Goal: Task Accomplishment & Management: Manage account settings

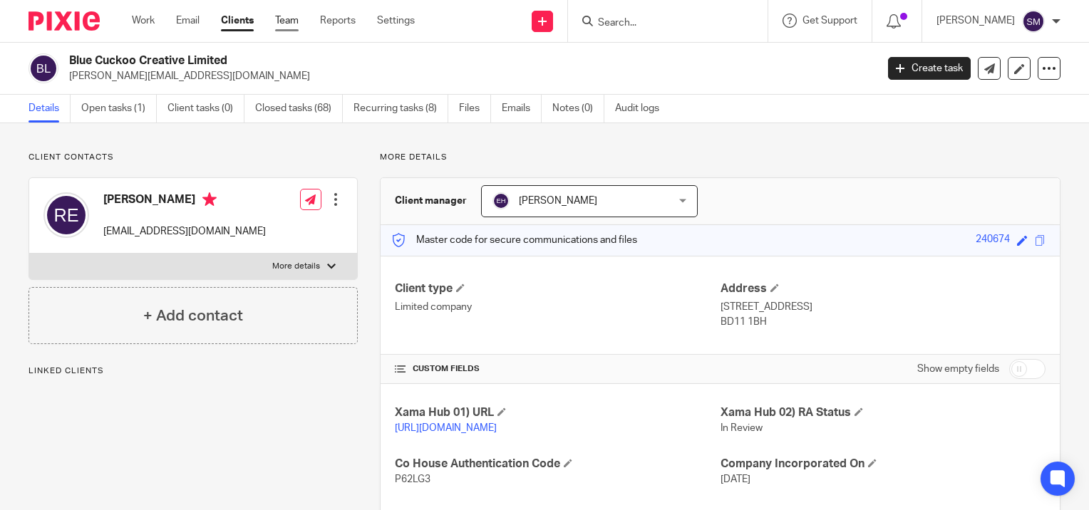
click at [289, 15] on link "Team" at bounding box center [287, 21] width 24 height 14
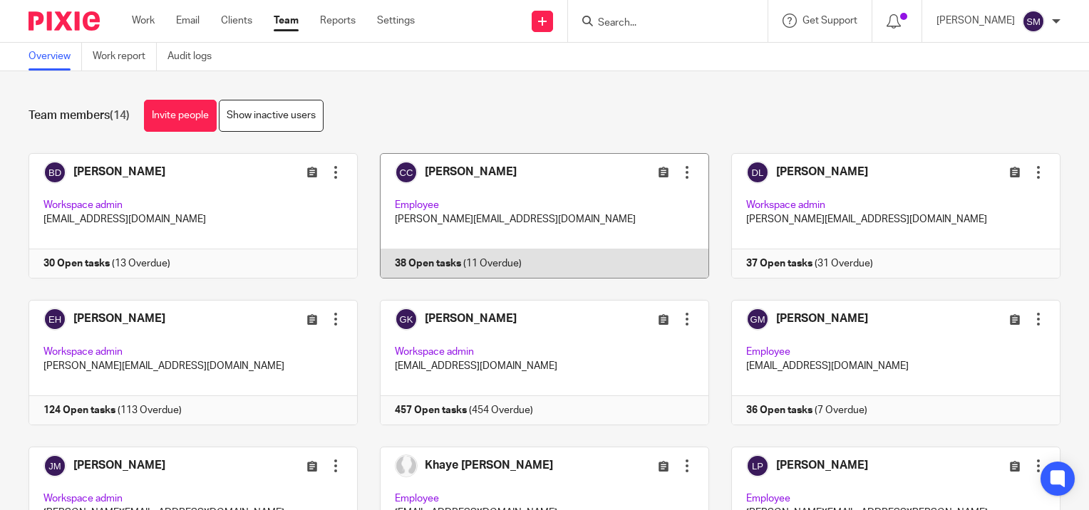
click at [513, 200] on link at bounding box center [533, 215] width 351 height 125
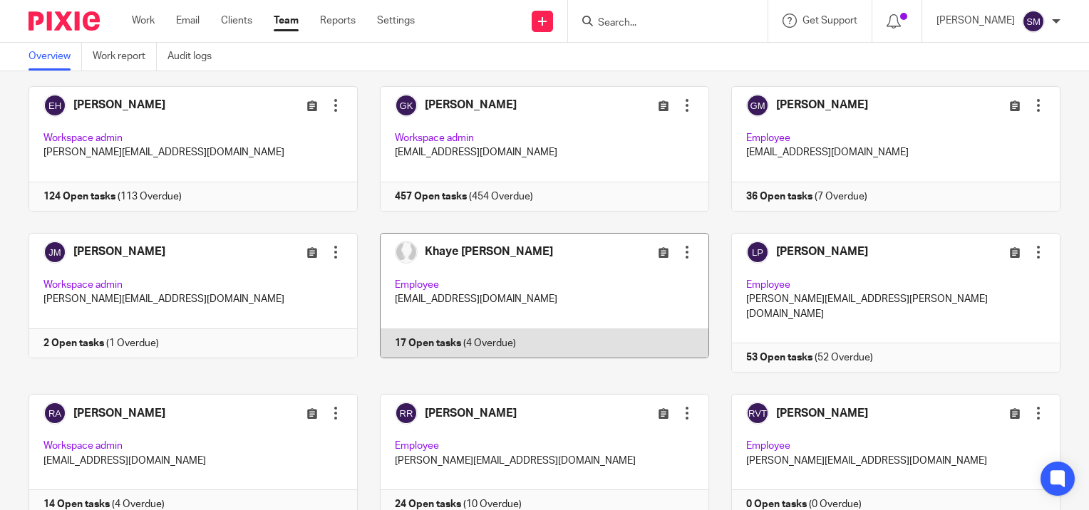
scroll to position [285, 0]
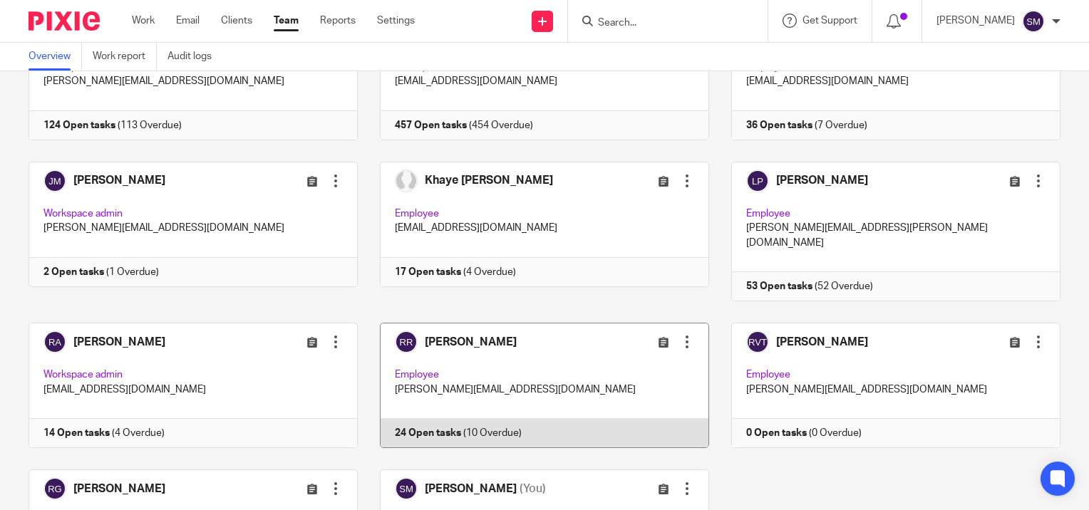
click at [500, 348] on link at bounding box center [533, 385] width 351 height 125
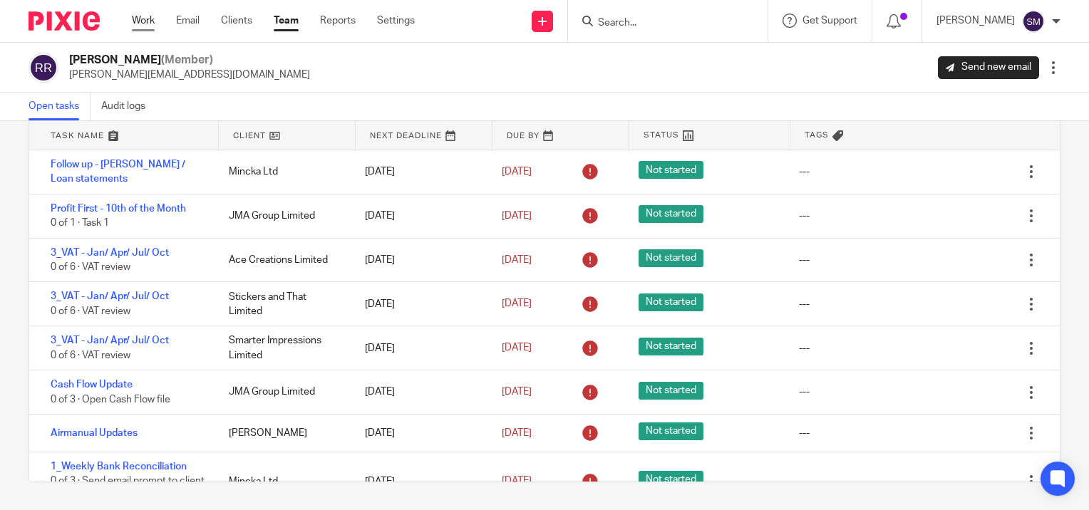
click at [148, 15] on link "Work" at bounding box center [143, 21] width 23 height 14
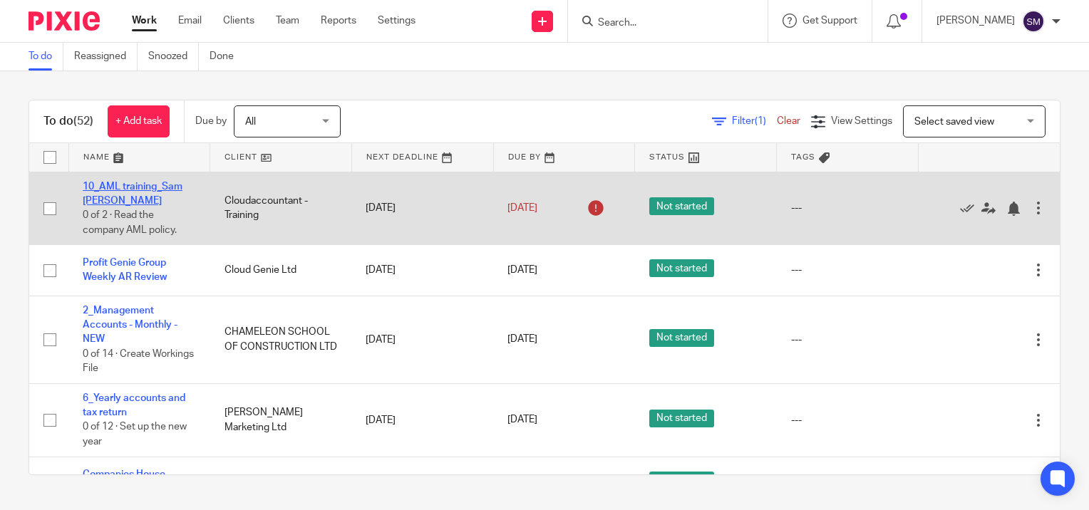
click at [98, 188] on link "10_AML training_Sam [PERSON_NAME]" at bounding box center [133, 194] width 100 height 24
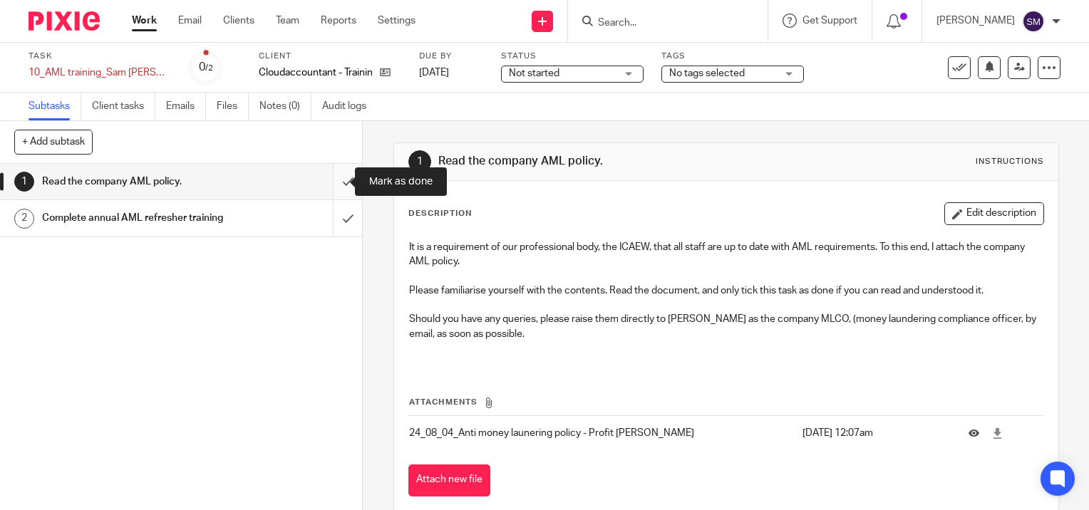
click at [336, 185] on input "submit" at bounding box center [181, 182] width 362 height 36
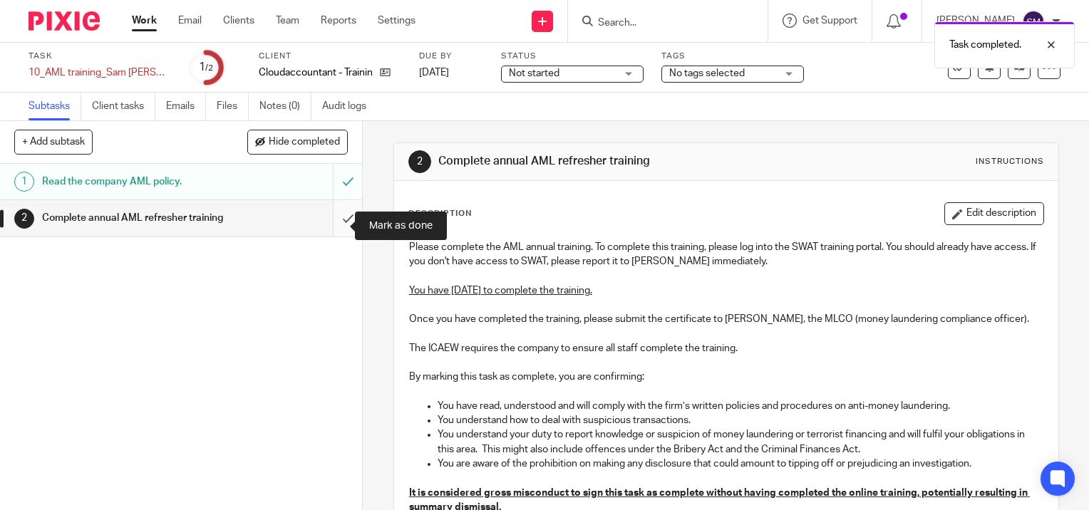
click at [330, 224] on input "submit" at bounding box center [181, 218] width 362 height 36
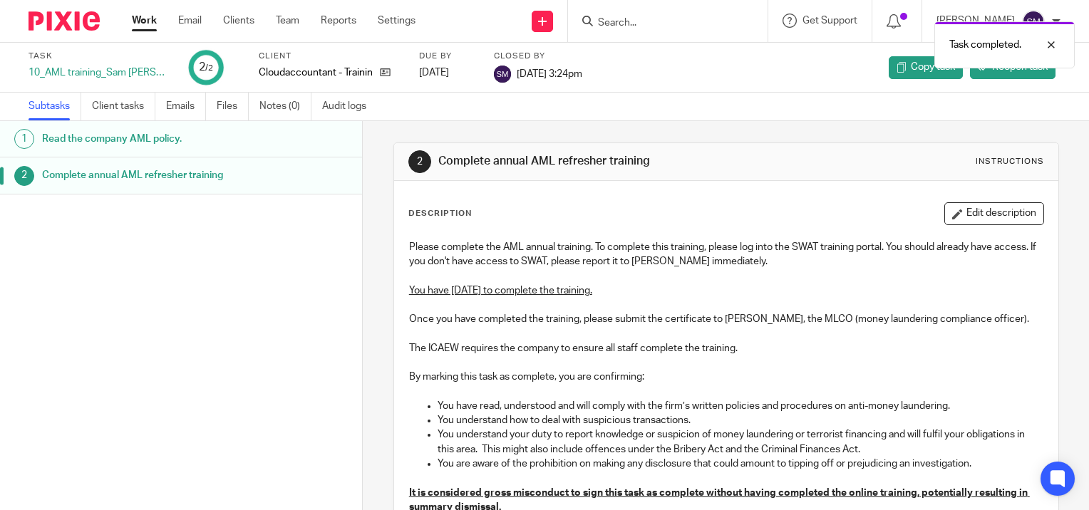
click at [130, 134] on h1 "Read the company AML policy." at bounding box center [144, 138] width 204 height 21
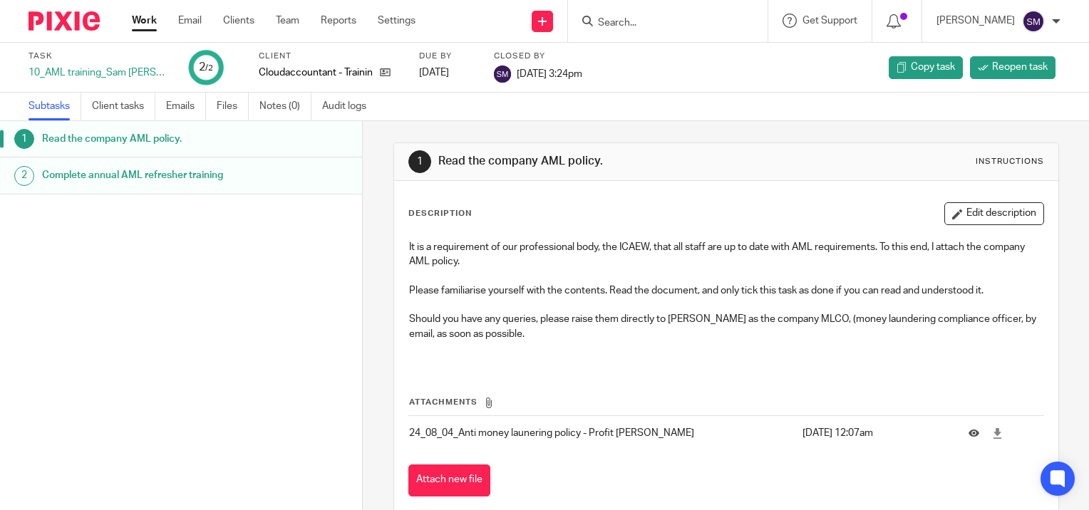
click at [145, 22] on link "Work" at bounding box center [144, 21] width 25 height 14
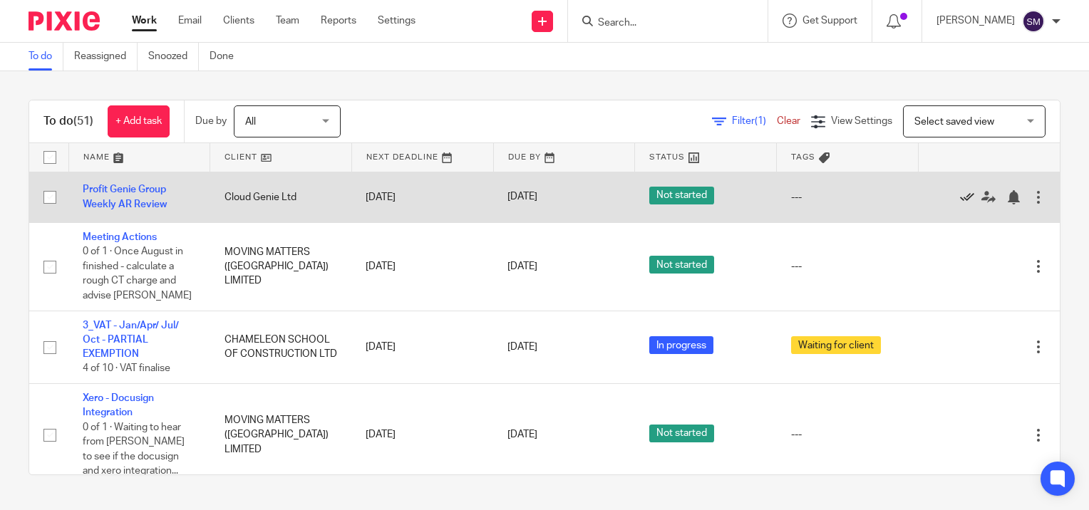
click at [960, 197] on icon at bounding box center [967, 197] width 14 height 14
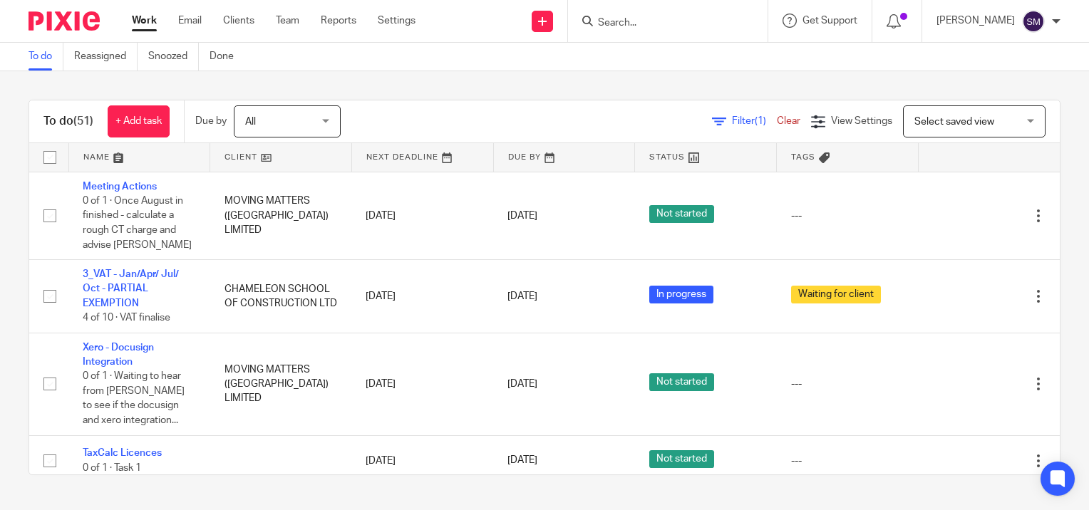
click at [631, 17] on input "Search" at bounding box center [660, 23] width 128 height 13
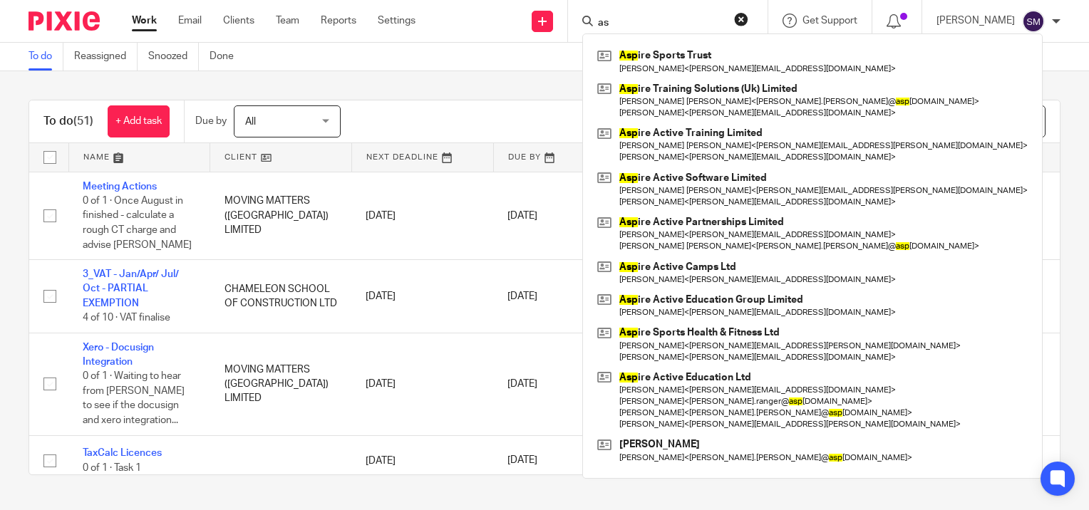
type input "a"
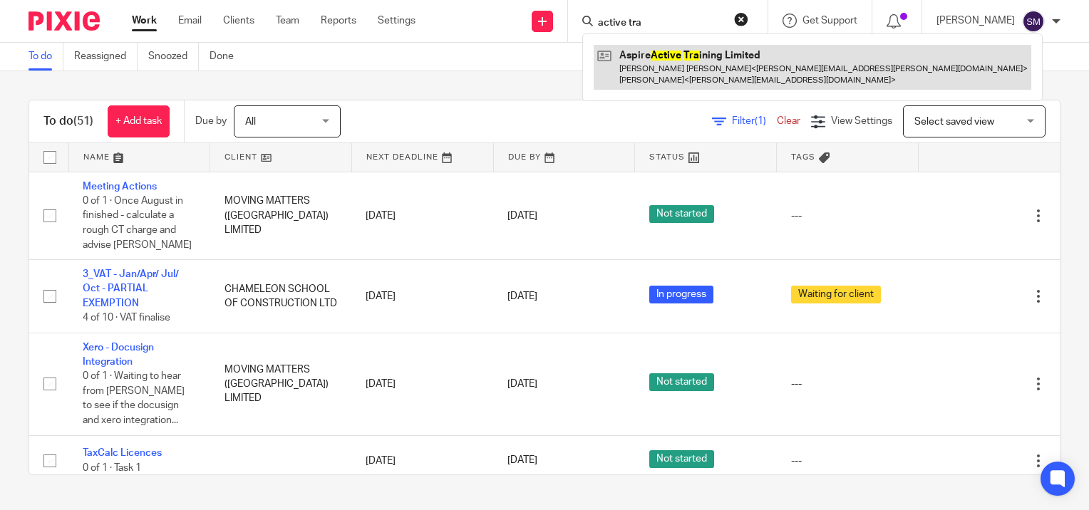
type input "active tra"
click at [654, 71] on link at bounding box center [813, 67] width 438 height 44
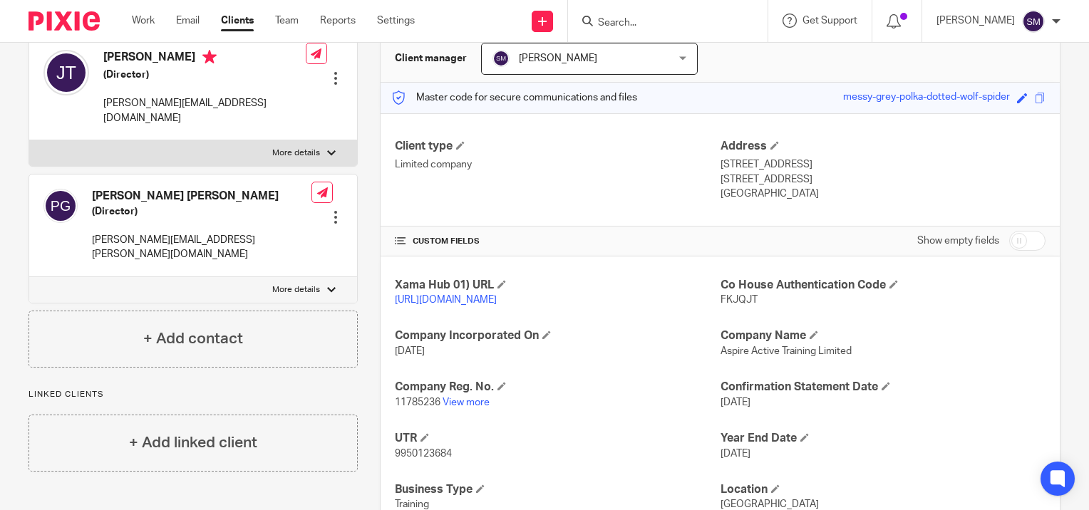
scroll to position [208, 0]
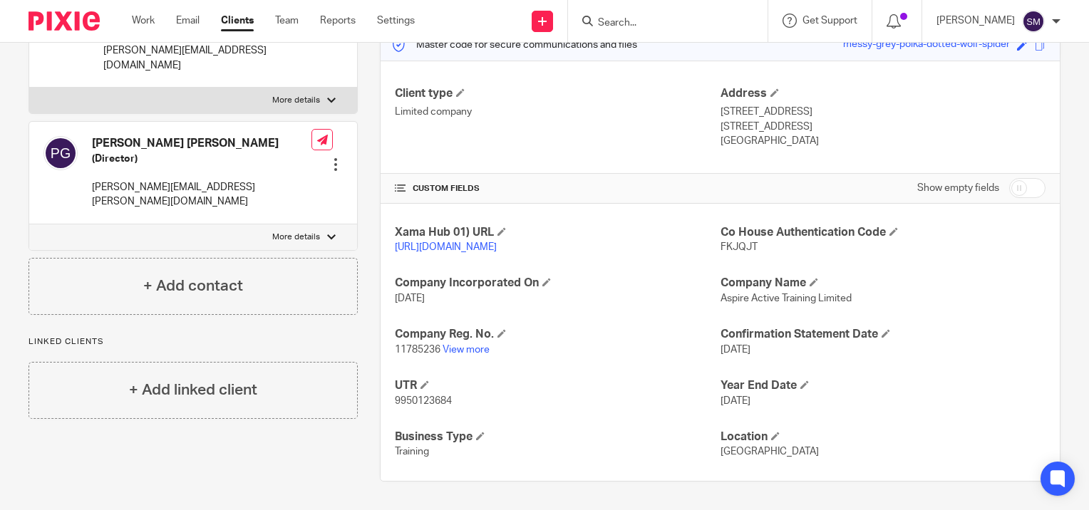
click at [423, 349] on span "11785236" at bounding box center [418, 350] width 46 height 10
copy p "11785236"
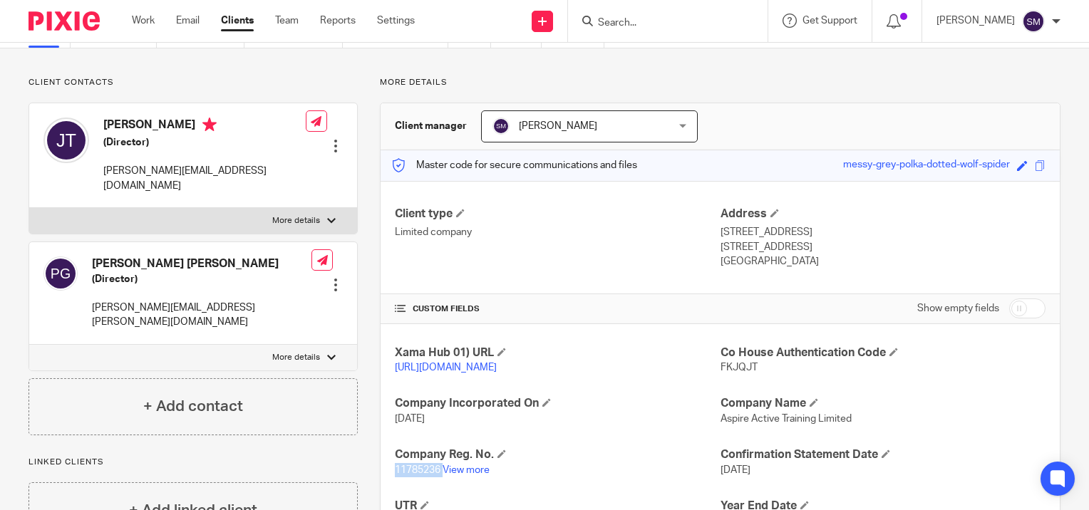
scroll to position [0, 0]
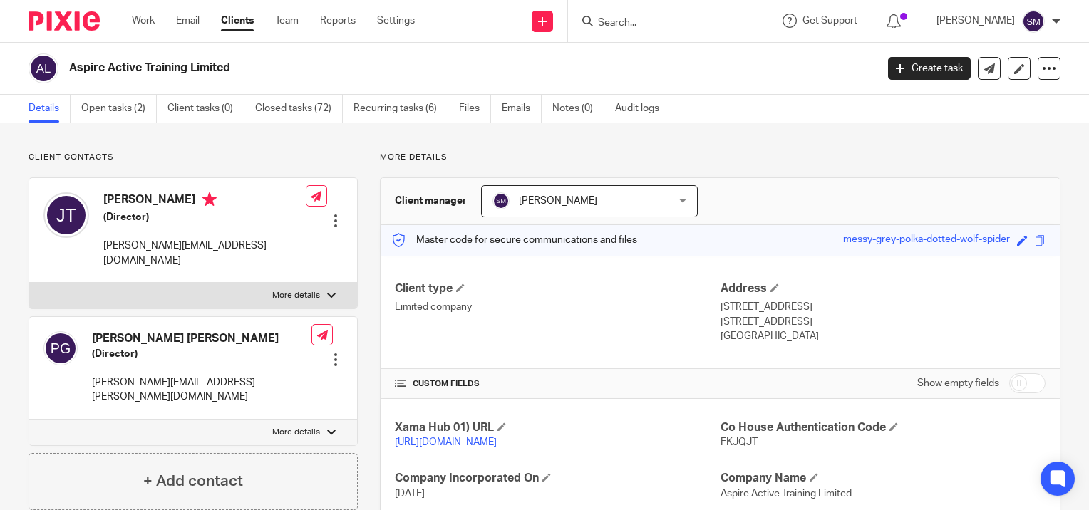
click at [641, 26] on input "Search" at bounding box center [660, 23] width 128 height 13
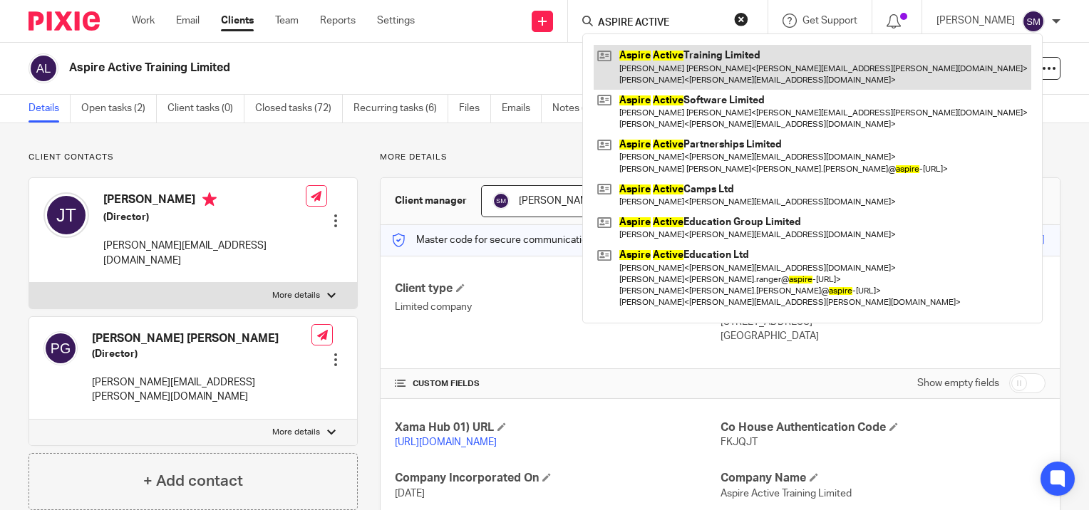
type input "ASPIRE ACTIVE"
click at [677, 61] on link at bounding box center [813, 67] width 438 height 44
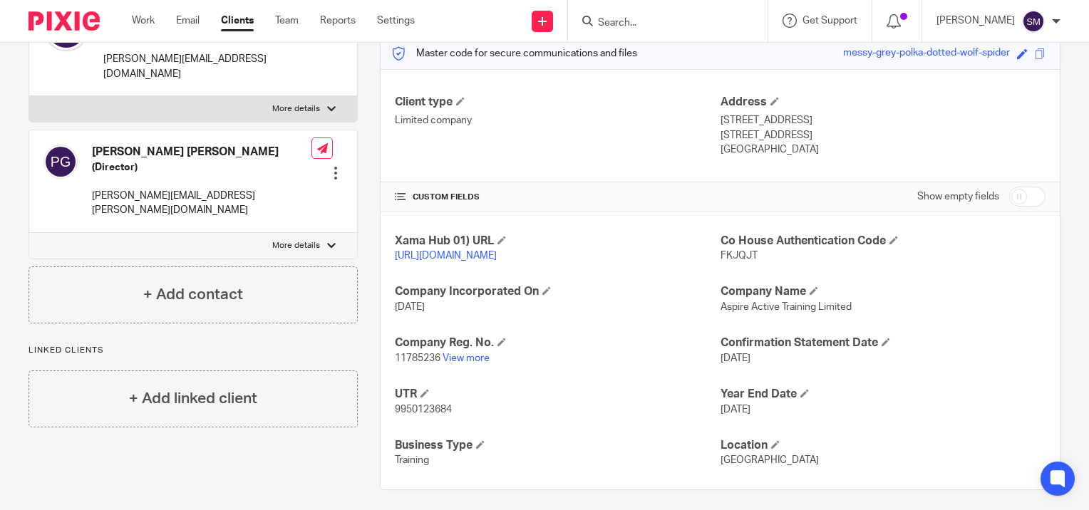
scroll to position [208, 0]
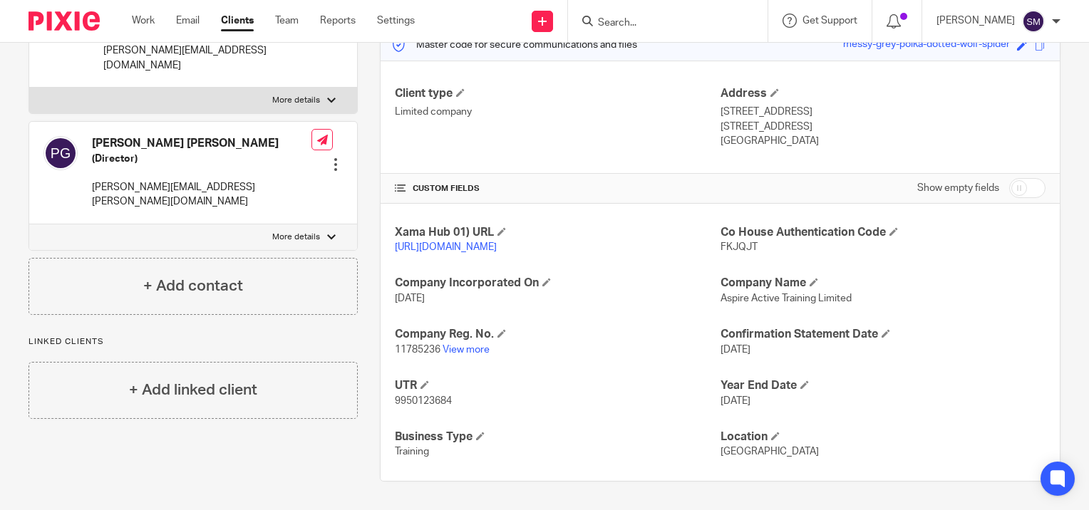
click at [439, 398] on span "9950123684" at bounding box center [423, 401] width 57 height 10
copy span "9950123684"
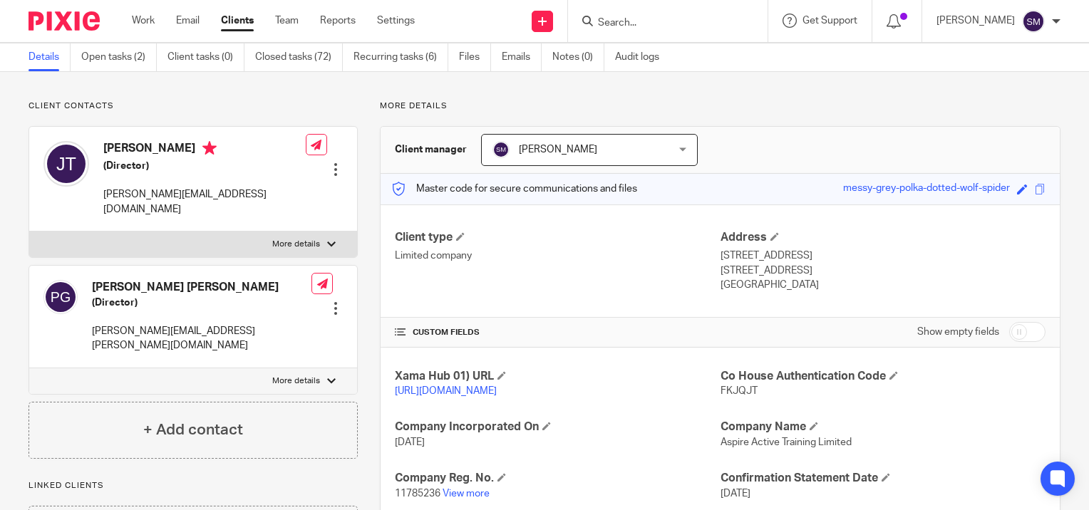
scroll to position [0, 0]
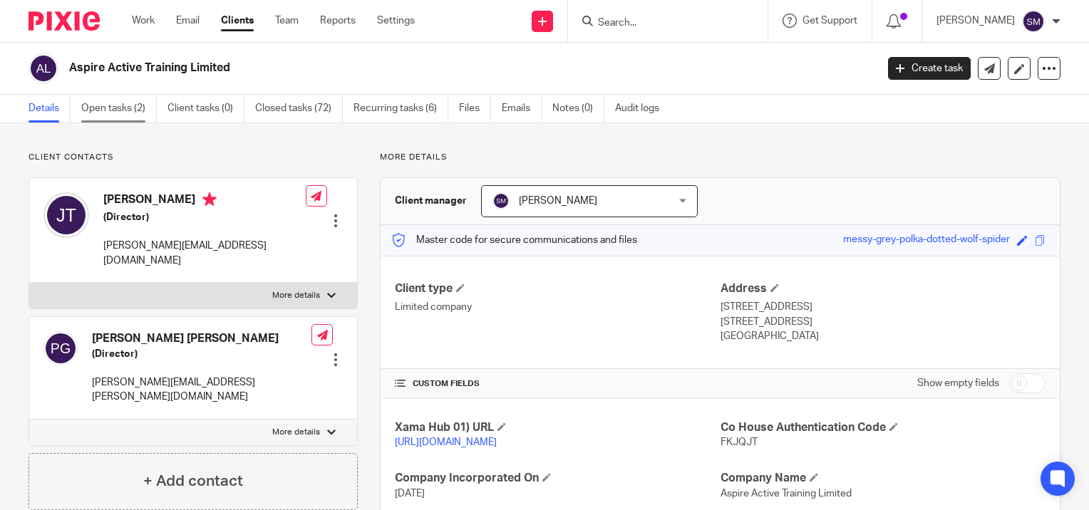
click at [114, 112] on link "Open tasks (2)" at bounding box center [119, 109] width 76 height 28
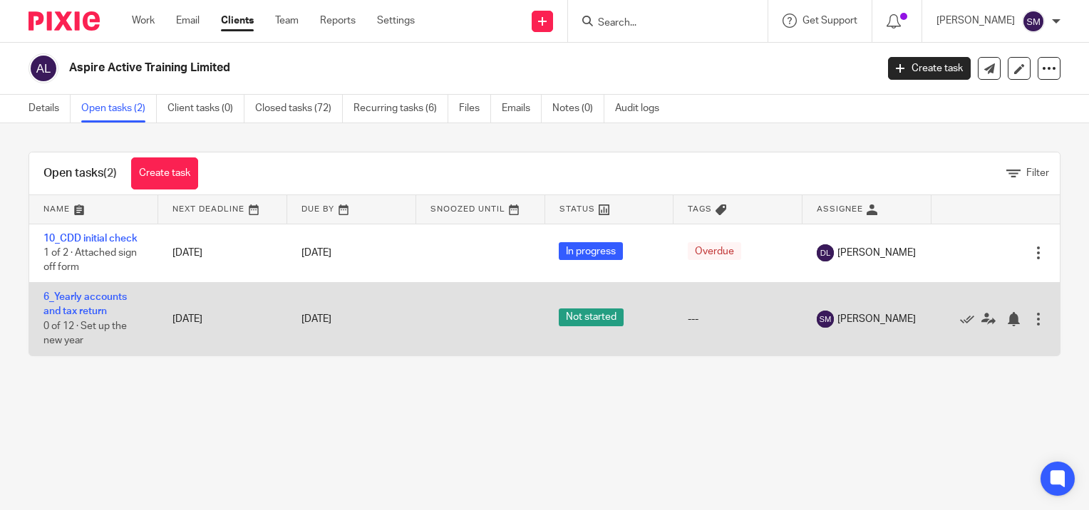
click at [70, 305] on td "6_Yearly accounts and tax return 0 of 12 · Set up the new year" at bounding box center [93, 318] width 129 height 73
click at [71, 298] on link "6_Yearly accounts and tax return" at bounding box center [84, 304] width 83 height 24
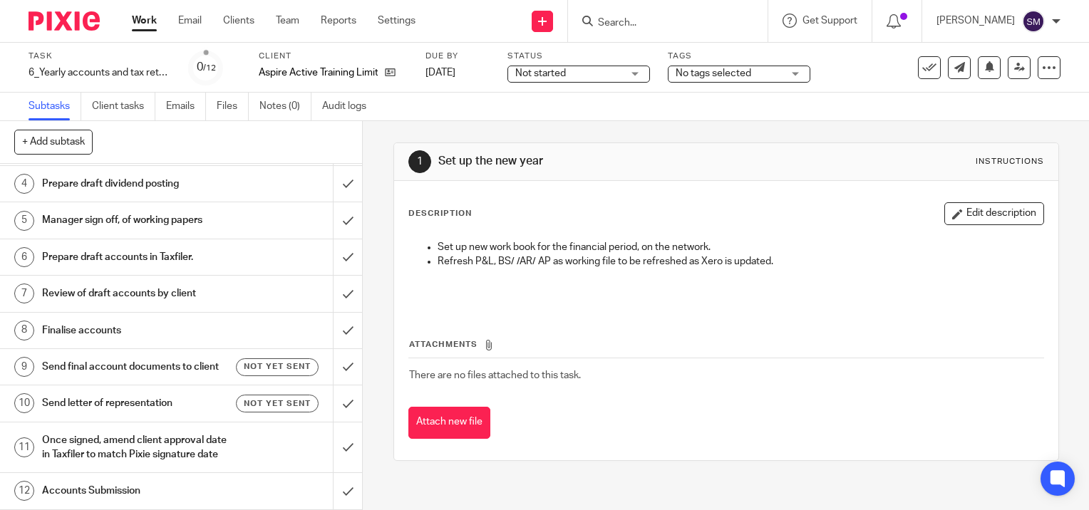
scroll to position [134, 0]
click at [154, 356] on h1 "Send final account documents to client" at bounding box center [134, 366] width 185 height 21
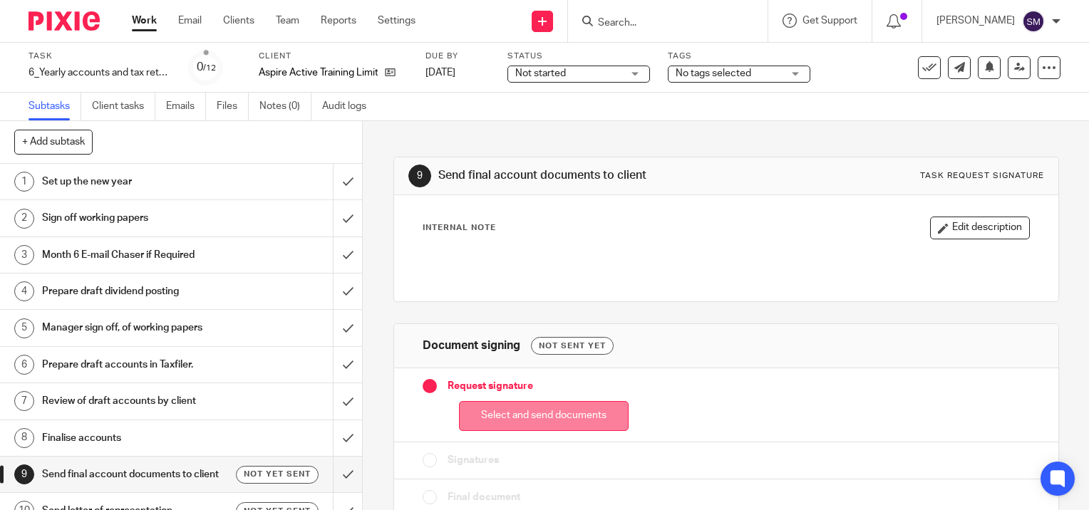
click at [512, 408] on button "Select and send documents" at bounding box center [544, 416] width 170 height 31
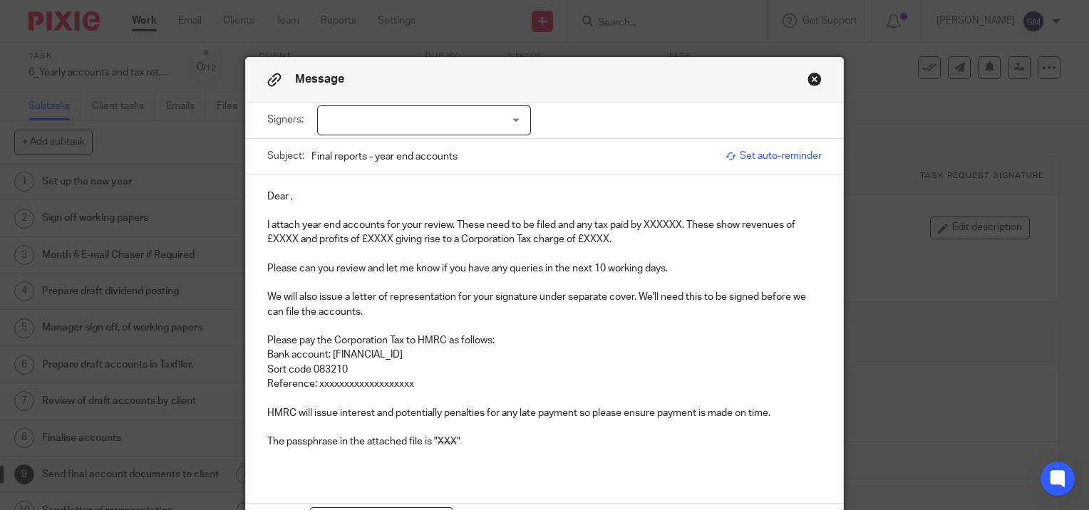
click at [356, 128] on div at bounding box center [424, 120] width 214 height 30
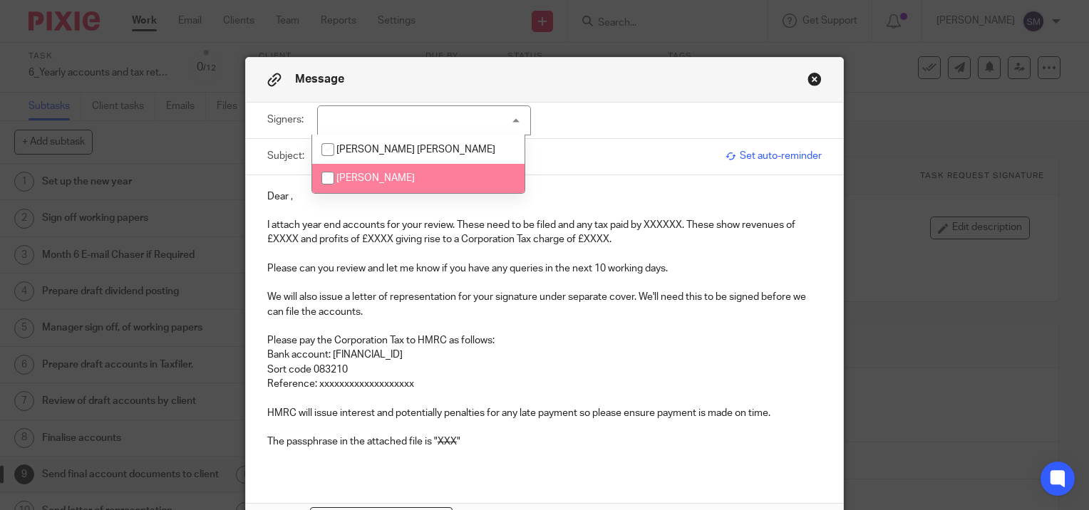
click at [366, 175] on span "James Stuart Trowman" at bounding box center [375, 178] width 78 height 10
checkbox input "true"
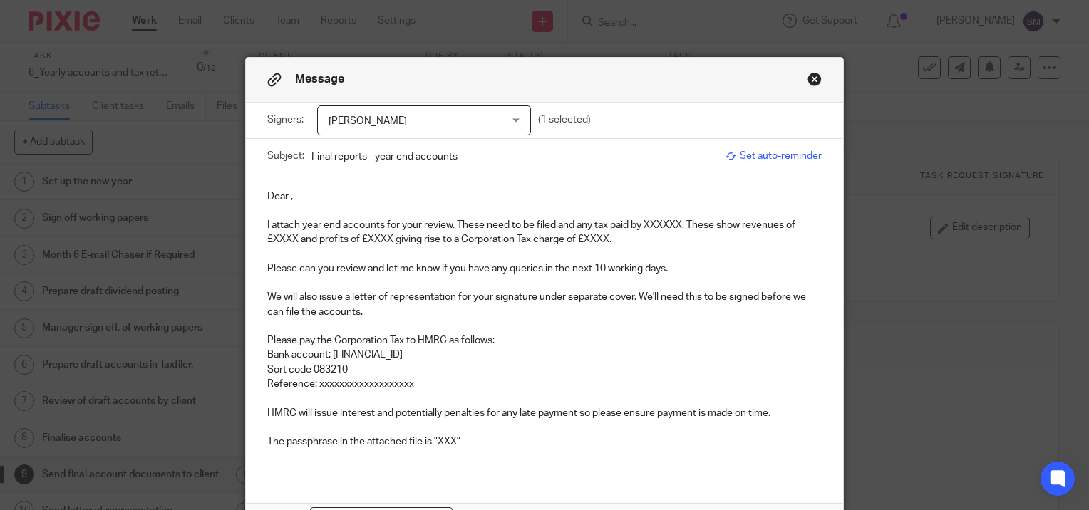
click at [383, 208] on p at bounding box center [544, 211] width 554 height 14
click at [482, 147] on input "Final reports - year end accounts" at bounding box center [514, 156] width 407 height 32
click at [807, 80] on button "Close modal" at bounding box center [814, 79] width 14 height 14
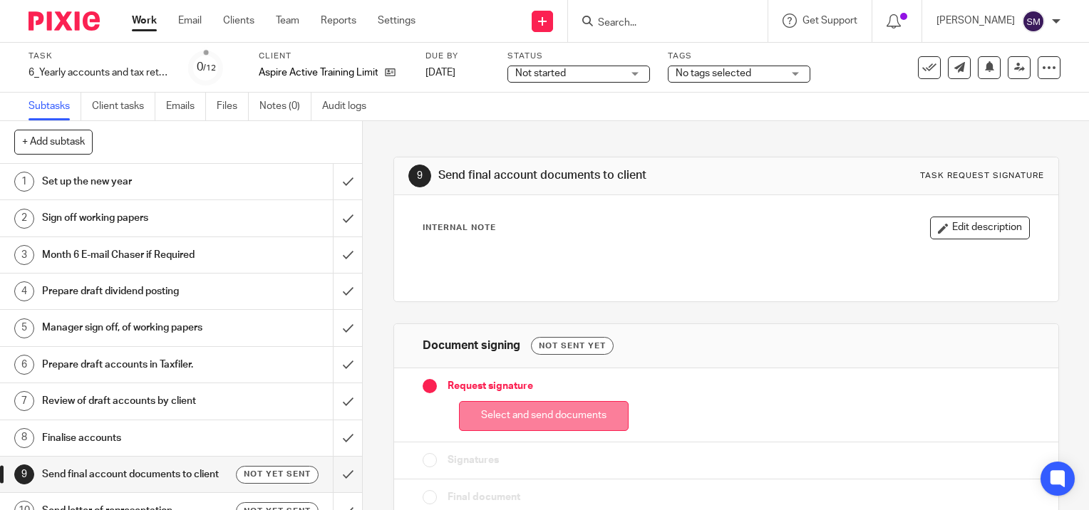
click at [520, 416] on button "Select and send documents" at bounding box center [544, 416] width 170 height 31
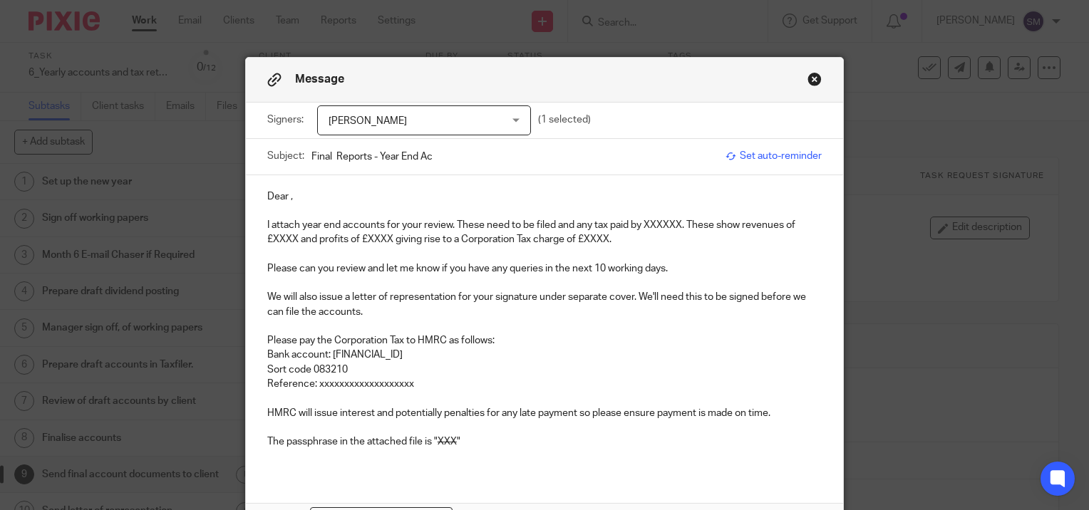
click at [459, 155] on input "Final Reports - Year End Ac" at bounding box center [514, 156] width 407 height 32
type input "Final Reports - Year End Accounts - Aspire Active Training Limited"
click at [326, 197] on p "Dear ," at bounding box center [544, 197] width 554 height 14
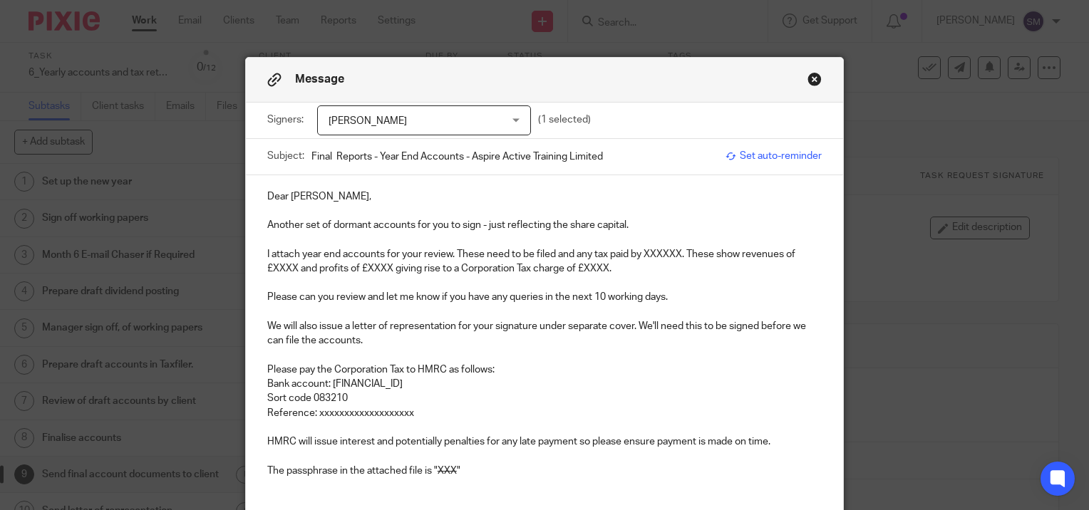
click at [682, 252] on p "I attach year end accounts for your review. These need to be filed and any tax …" at bounding box center [544, 261] width 554 height 29
click at [790, 442] on p "HMRC will issue interest and potentially penalties for any late payment so plea…" at bounding box center [544, 442] width 554 height 14
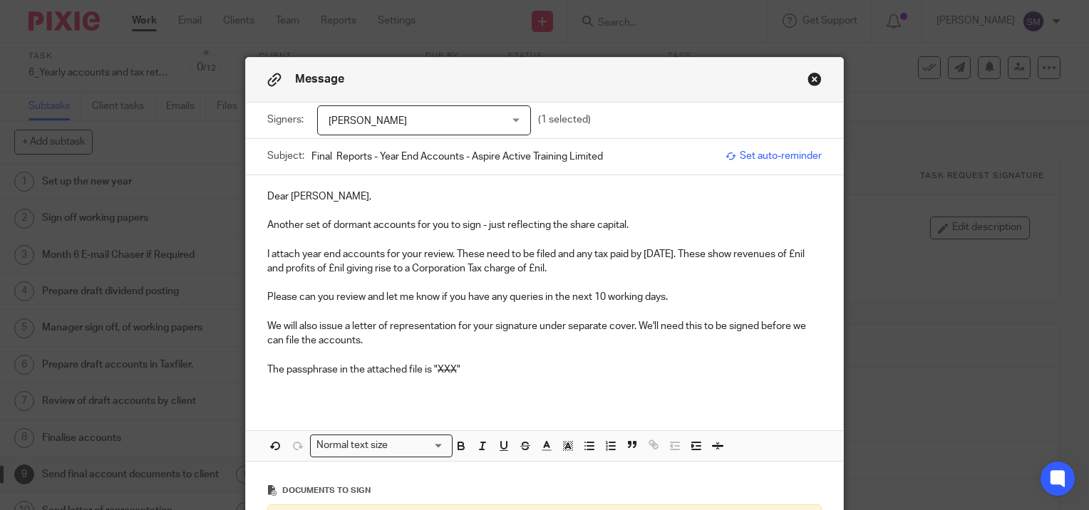
click at [461, 371] on p "The passphrase in the attached file is " XXX "" at bounding box center [544, 370] width 554 height 14
click at [674, 295] on p "Please can you review and let me know if you have any queries in the next 10 wo…" at bounding box center [544, 297] width 554 height 14
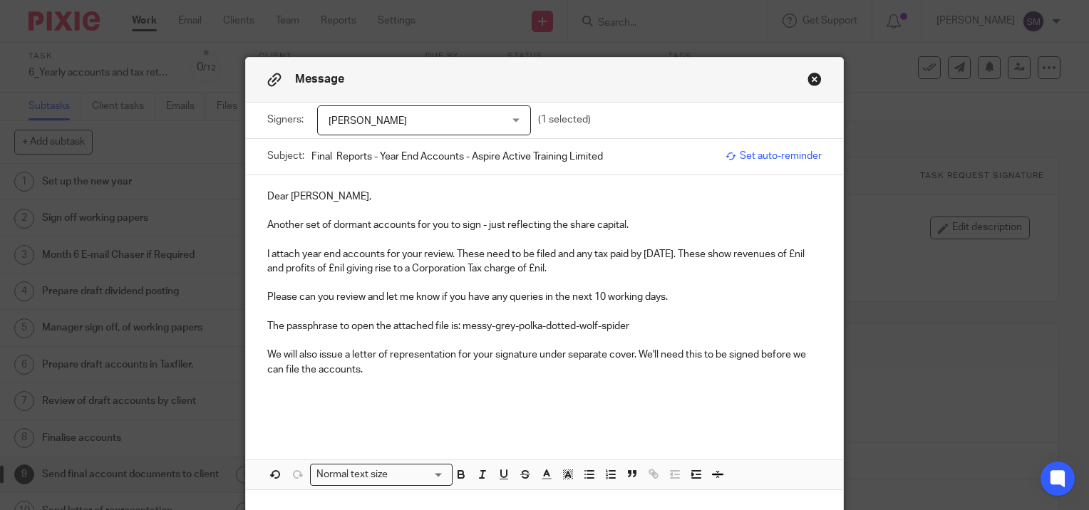
click at [362, 365] on p "We will also issue a letter of representation for your signature under separate…" at bounding box center [544, 362] width 554 height 29
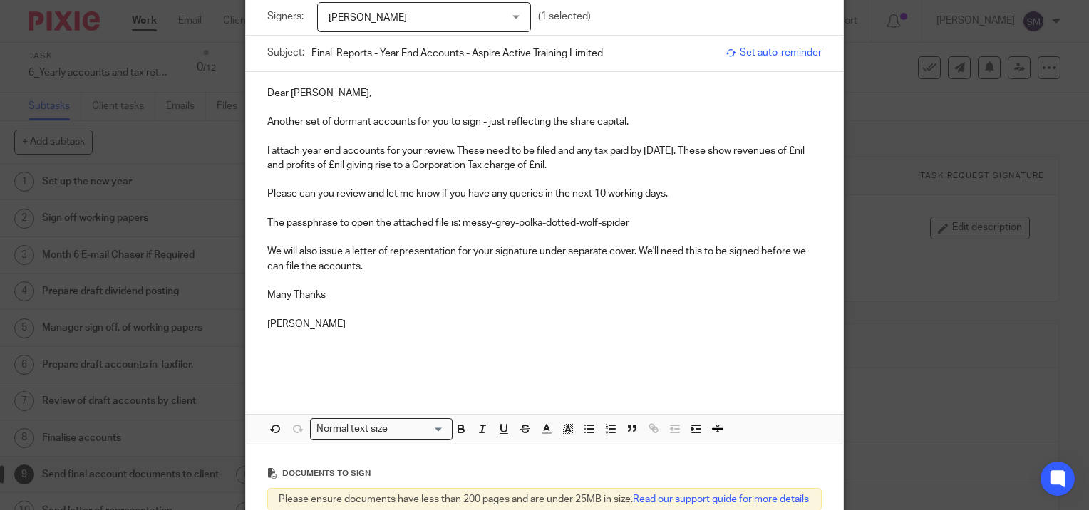
scroll to position [285, 0]
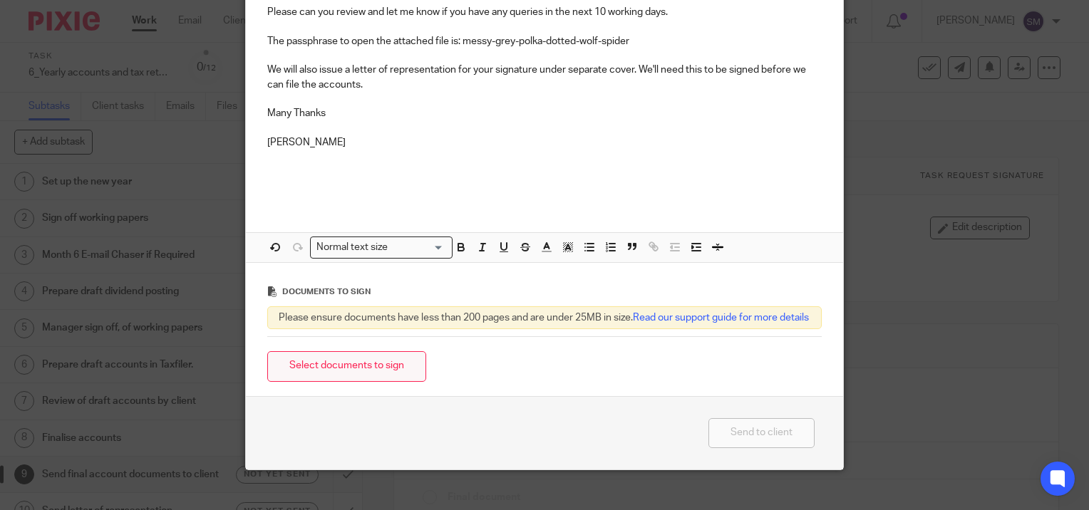
click at [345, 382] on button "Select documents to sign" at bounding box center [346, 366] width 159 height 31
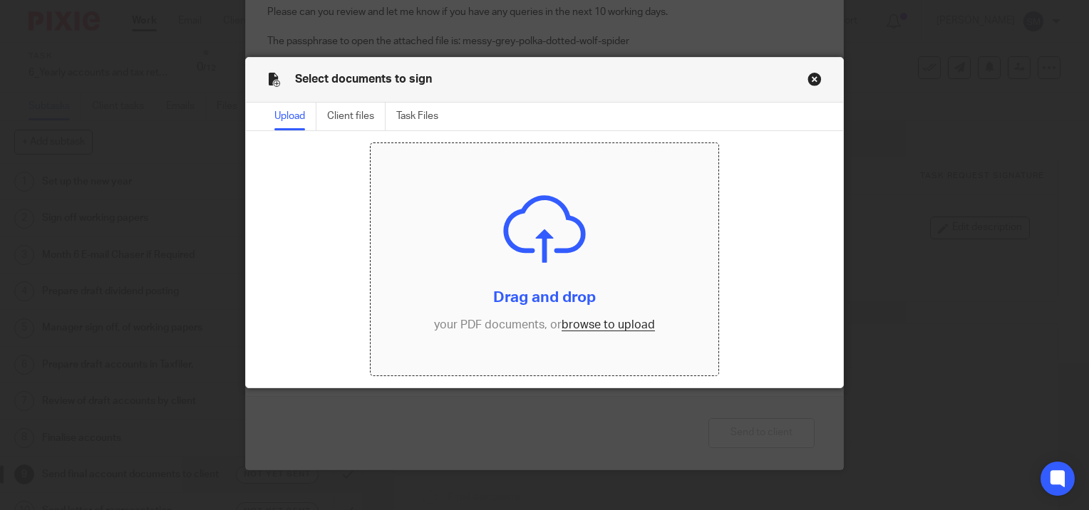
click at [578, 322] on input "file" at bounding box center [544, 259] width 347 height 232
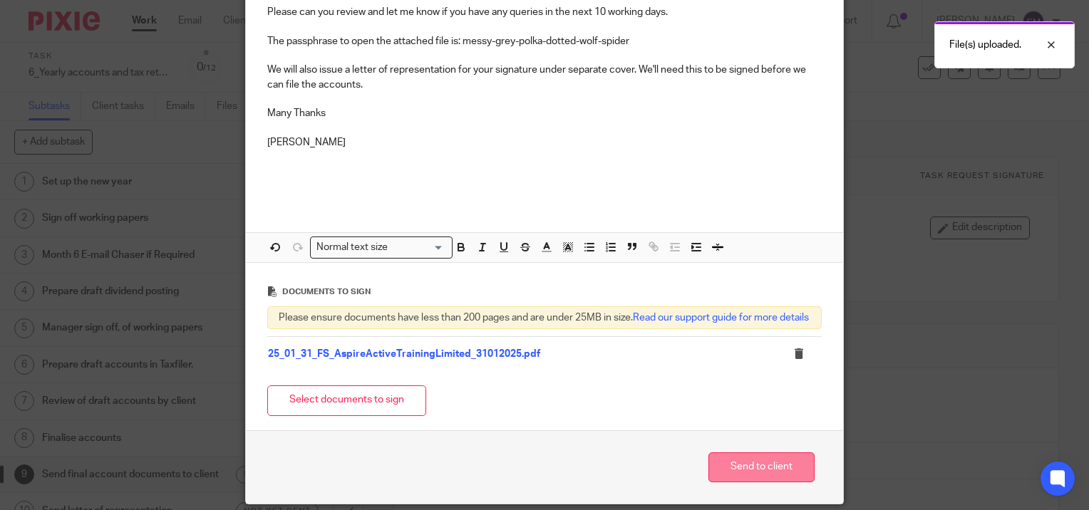
click at [749, 479] on button "Send to client" at bounding box center [761, 468] width 106 height 31
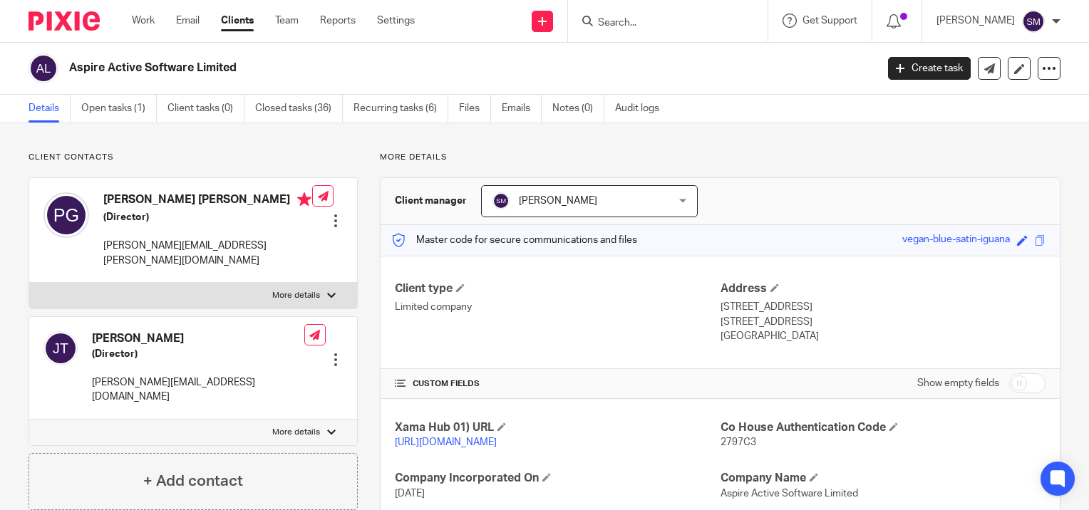
click at [621, 19] on input "Search" at bounding box center [660, 23] width 128 height 13
click at [631, 26] on input "Search" at bounding box center [660, 23] width 128 height 13
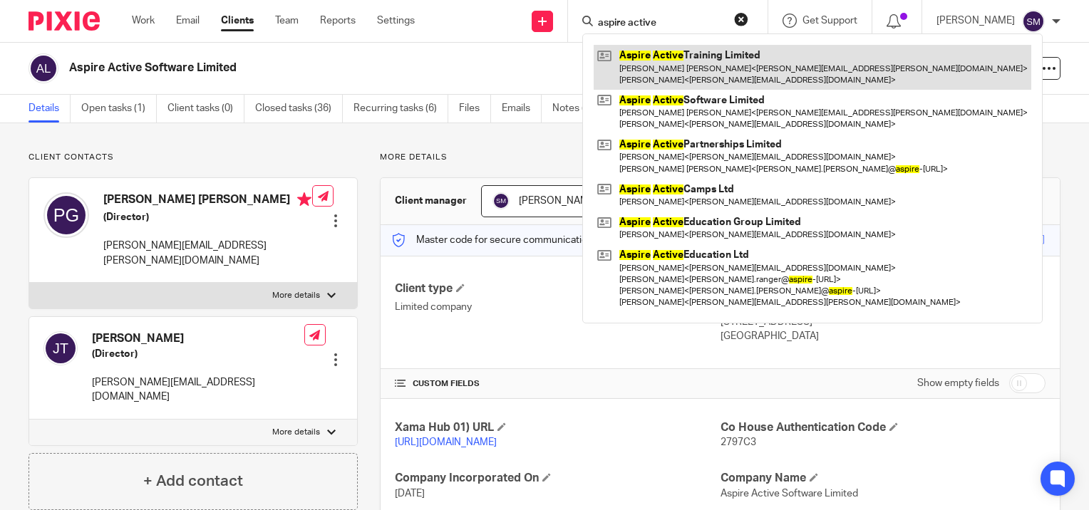
type input "aspire active"
click at [656, 71] on link at bounding box center [813, 67] width 438 height 44
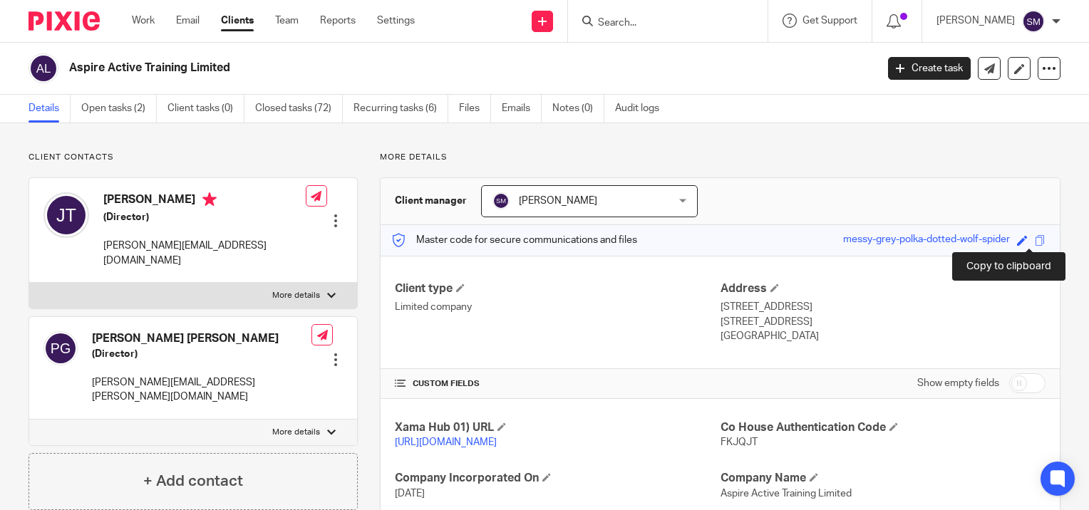
click at [1035, 240] on span at bounding box center [1040, 240] width 11 height 11
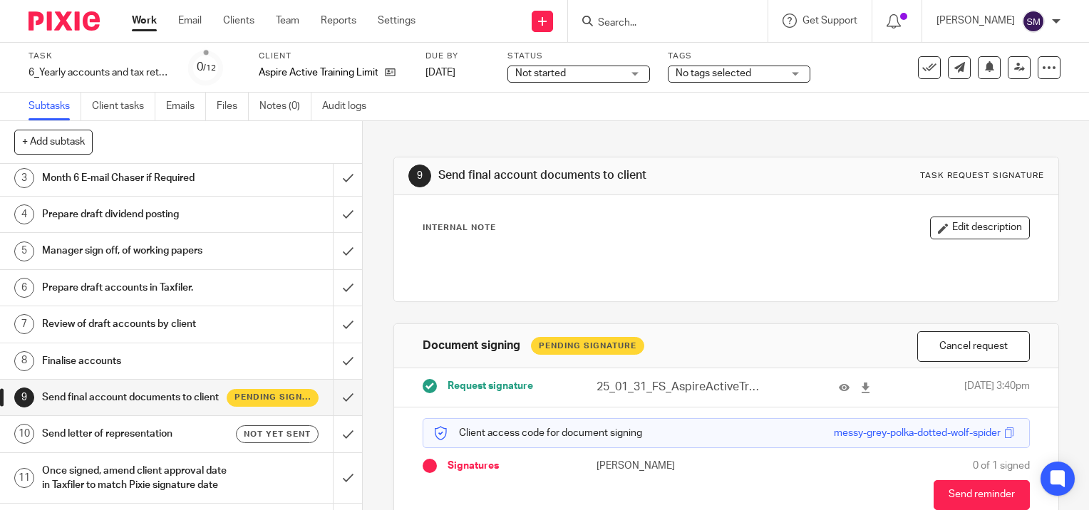
scroll to position [134, 0]
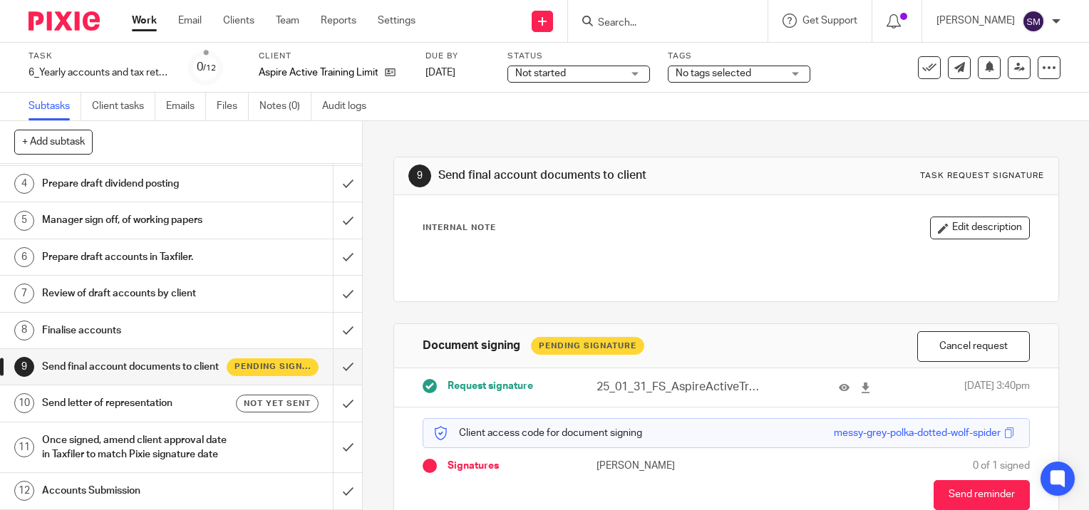
click at [192, 393] on h1 "Send letter of representation" at bounding box center [134, 403] width 185 height 21
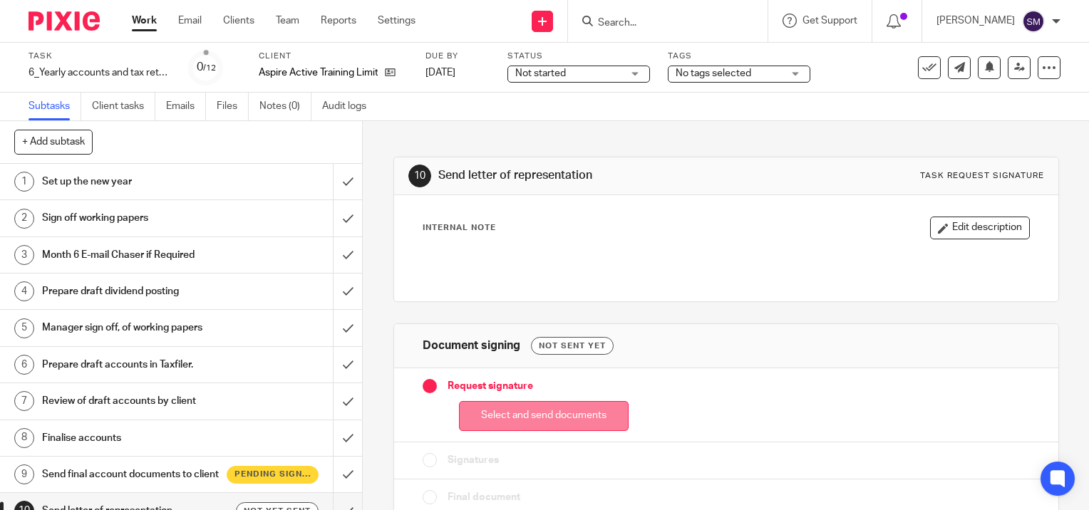
click at [556, 410] on button "Select and send documents" at bounding box center [544, 416] width 170 height 31
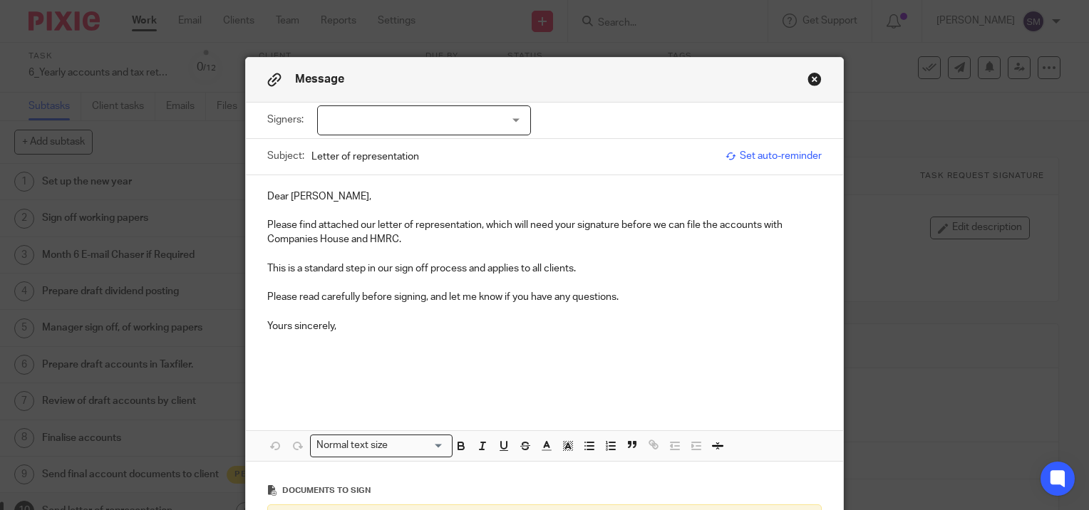
click at [368, 119] on div at bounding box center [424, 120] width 214 height 30
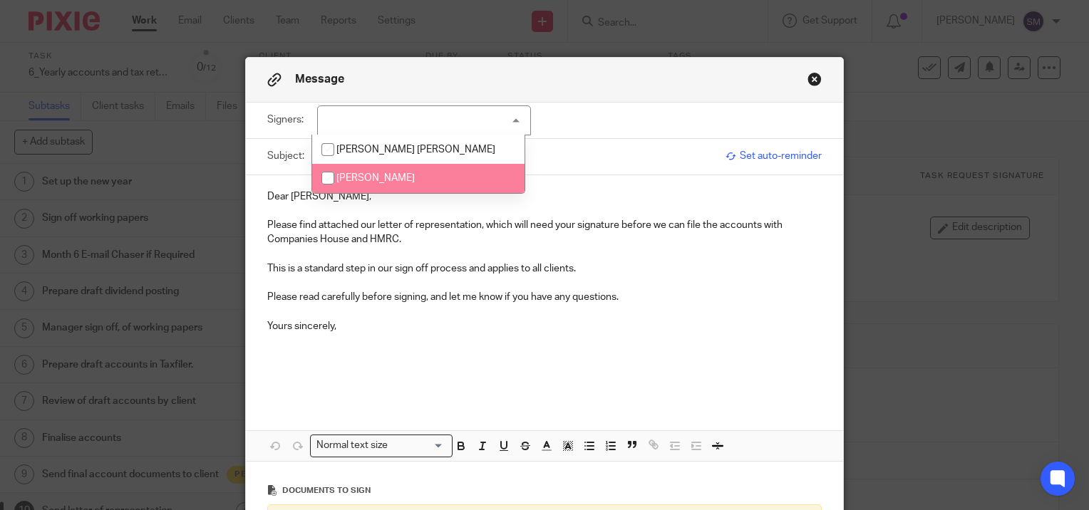
click at [374, 175] on span "[PERSON_NAME]" at bounding box center [375, 178] width 78 height 10
checkbox input "true"
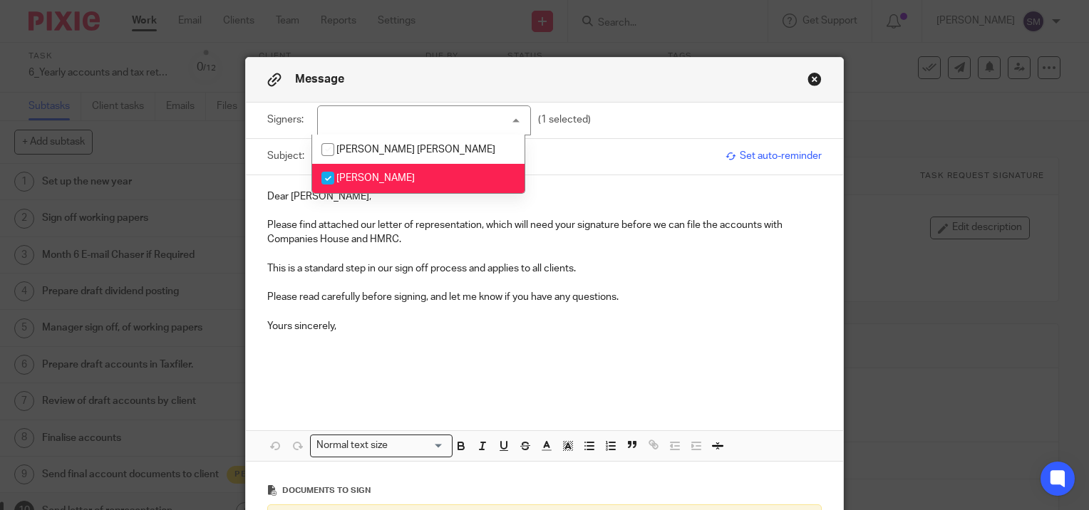
click at [575, 158] on input "Letter of representation" at bounding box center [514, 156] width 407 height 32
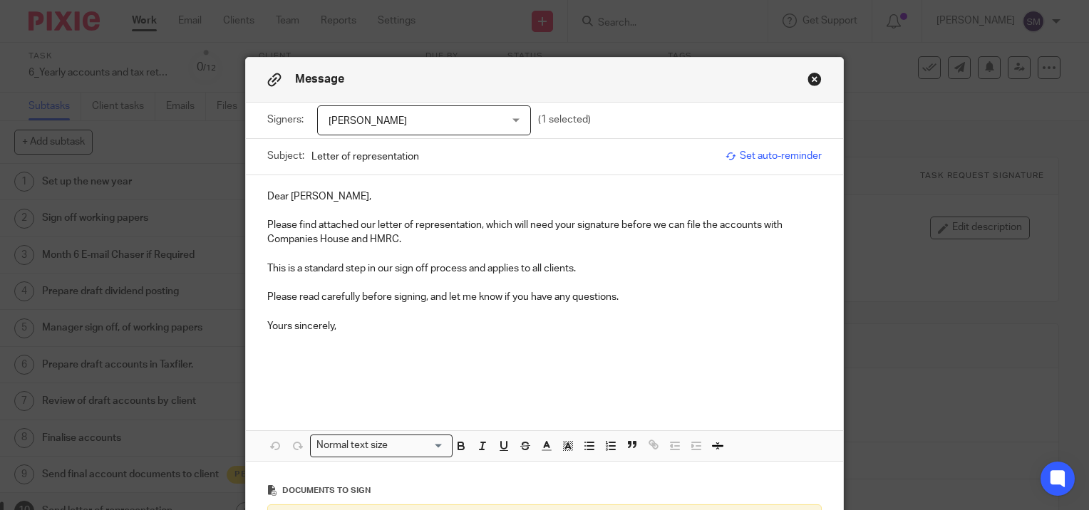
click at [504, 153] on input "Letter of representation" at bounding box center [514, 156] width 407 height 32
type input "Letter of Representation - Aspire Active Training Limited"
click at [364, 319] on p "Yours sincerely," at bounding box center [544, 326] width 554 height 14
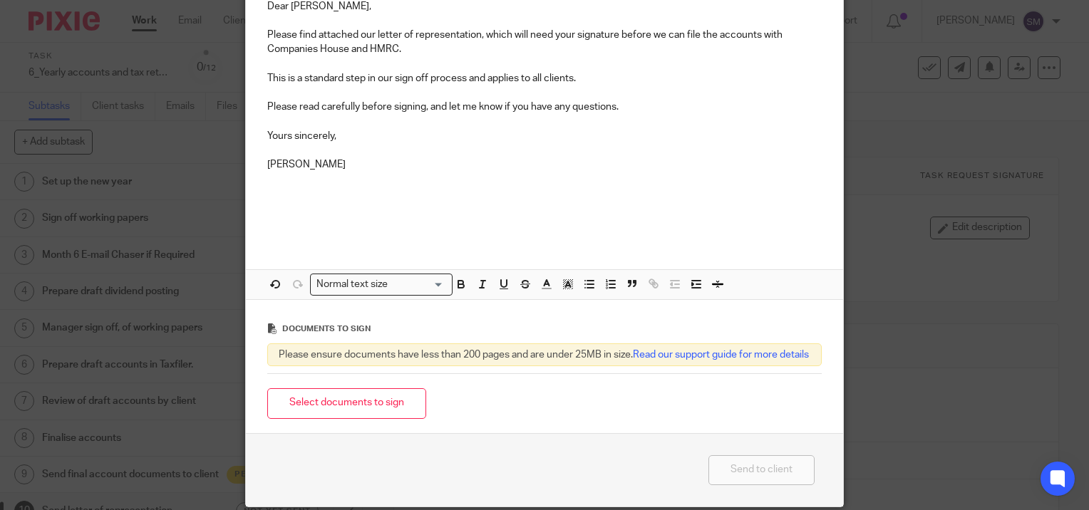
scroll to position [257, 0]
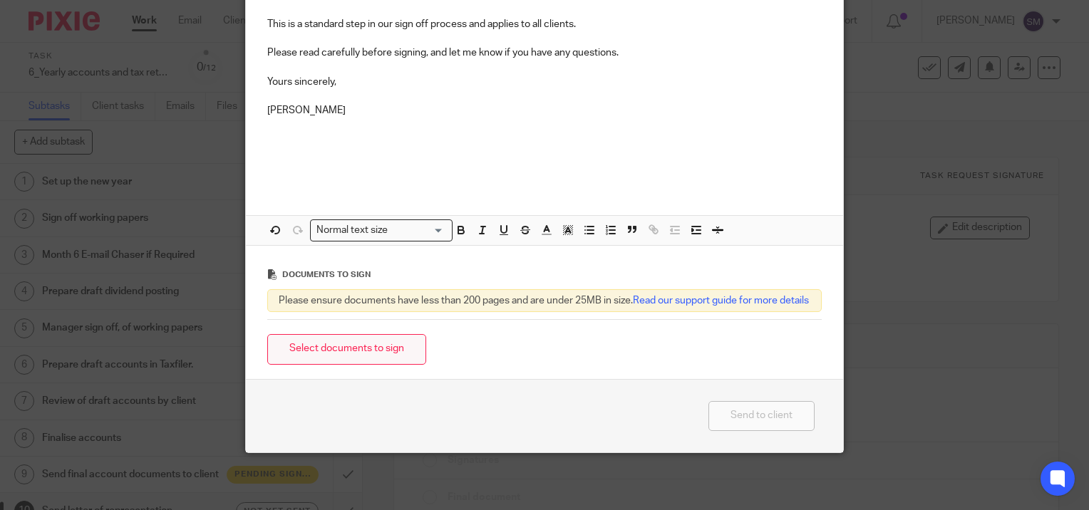
click at [345, 349] on button "Select documents to sign" at bounding box center [346, 349] width 159 height 31
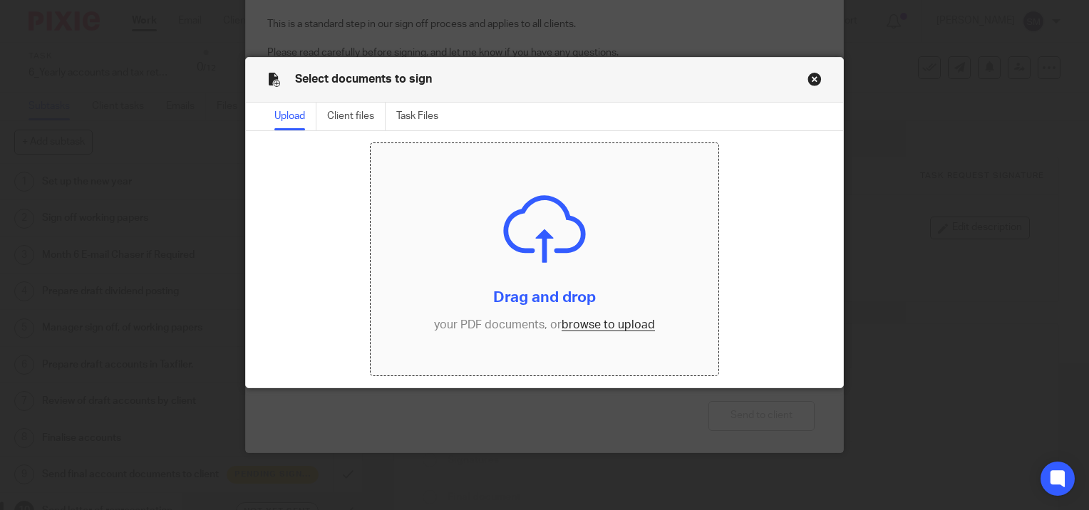
click at [569, 320] on input "file" at bounding box center [544, 259] width 347 height 232
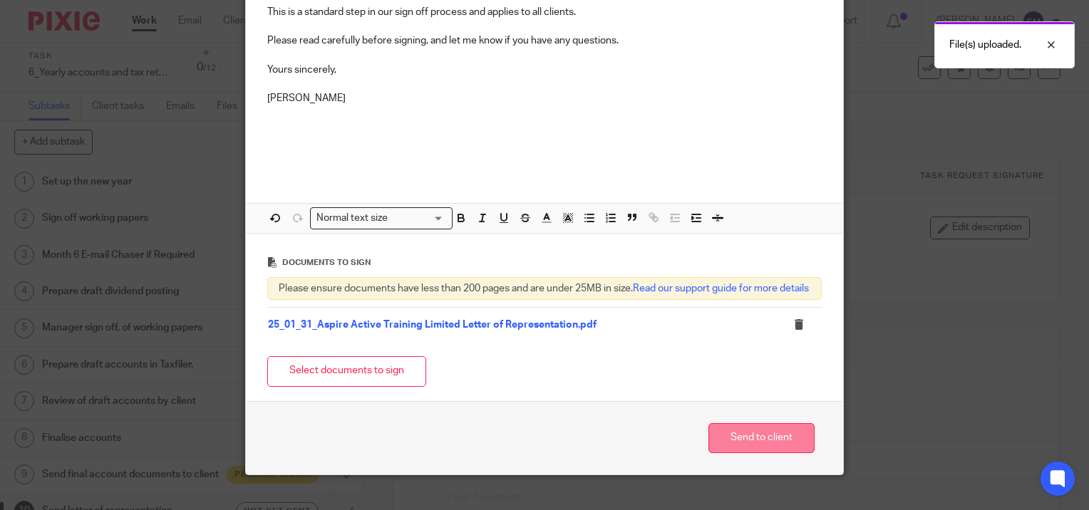
click at [744, 447] on button "Send to client" at bounding box center [761, 438] width 106 height 31
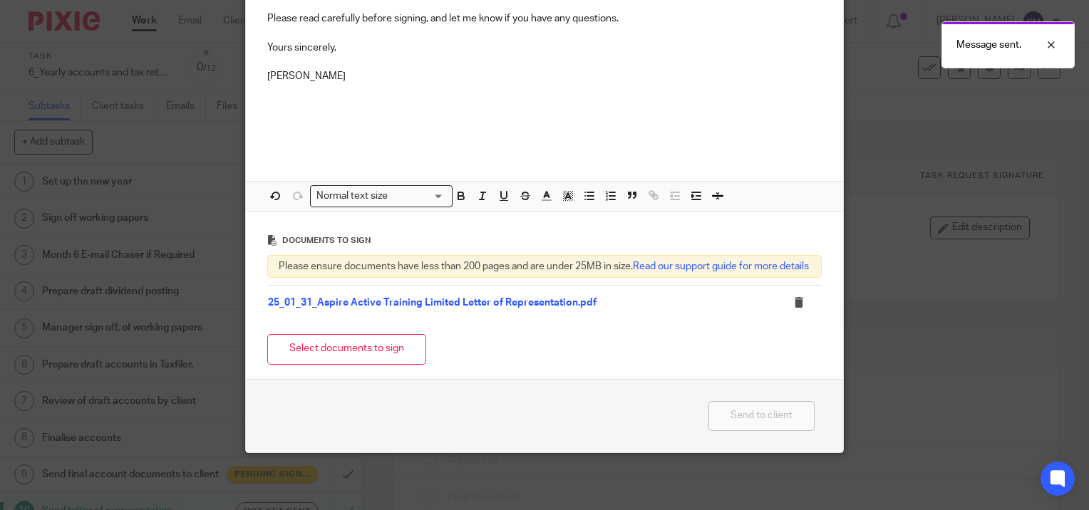
scroll to position [197, 0]
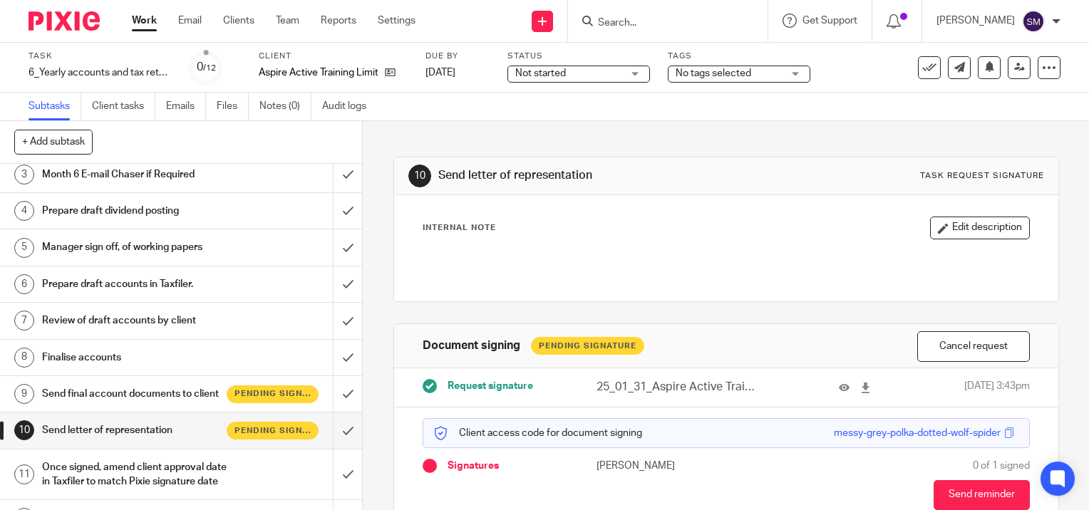
scroll to position [134, 0]
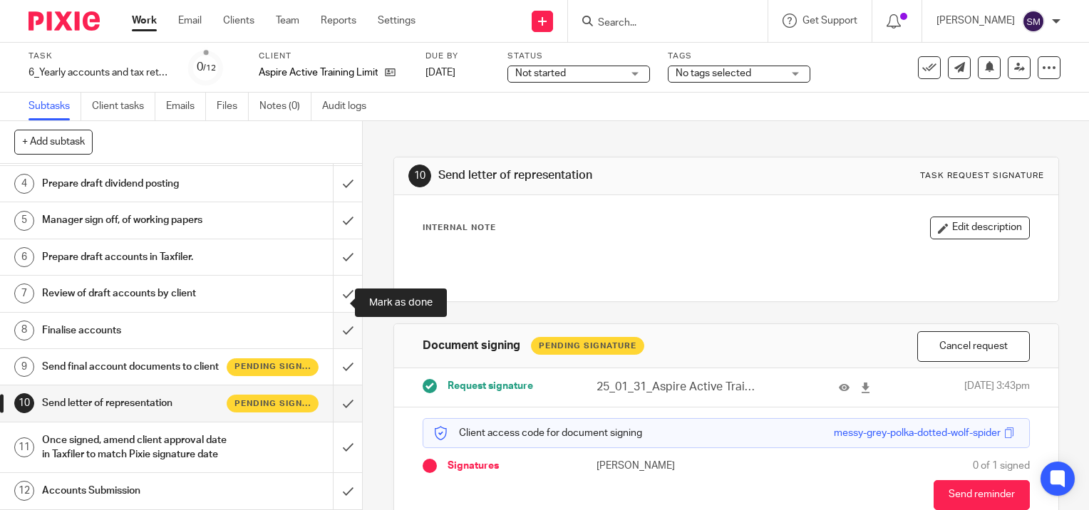
click at [331, 313] on input "submit" at bounding box center [181, 331] width 362 height 36
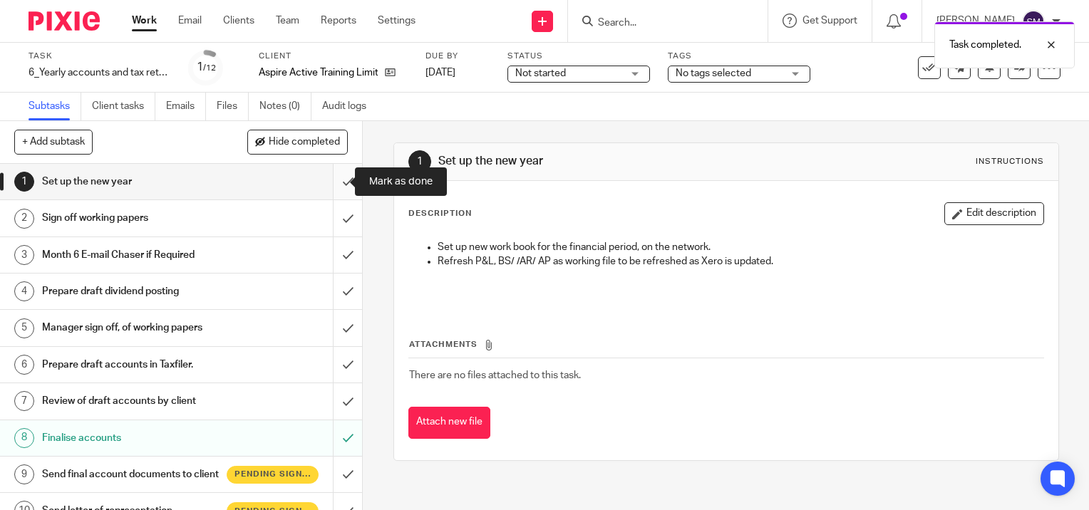
click at [331, 185] on input "submit" at bounding box center [181, 182] width 362 height 36
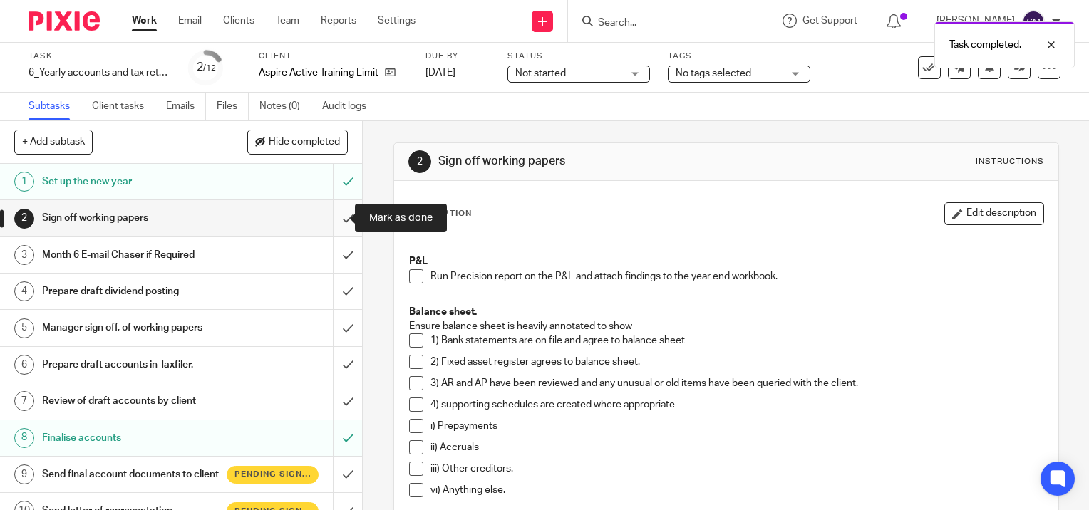
click at [332, 217] on input "submit" at bounding box center [181, 218] width 362 height 36
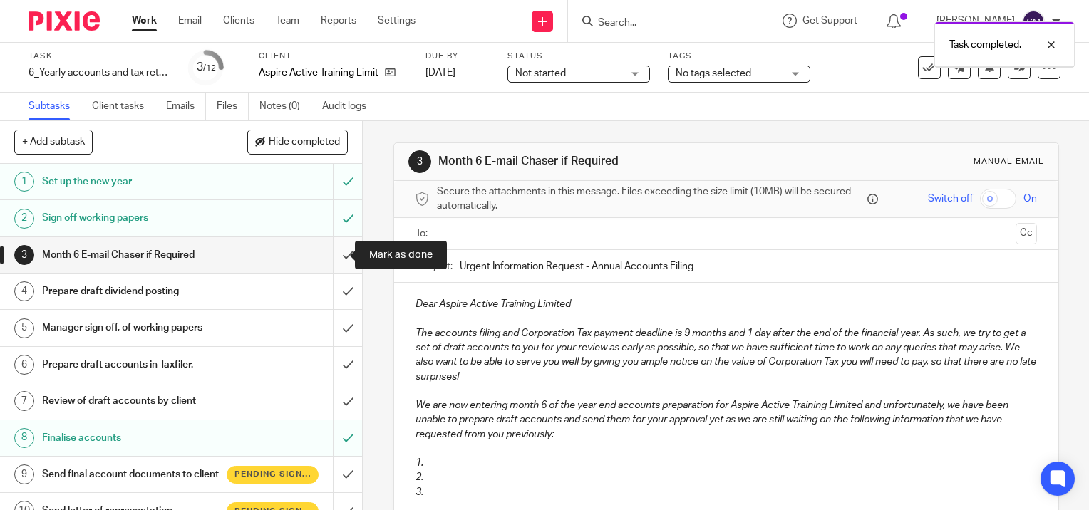
click at [334, 253] on input "submit" at bounding box center [181, 255] width 362 height 36
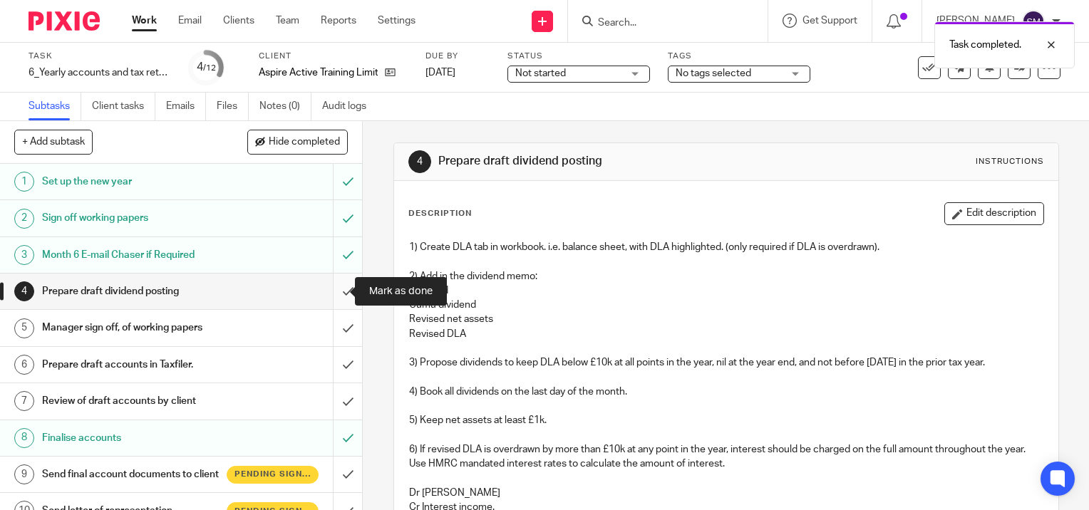
click at [334, 294] on input "submit" at bounding box center [181, 292] width 362 height 36
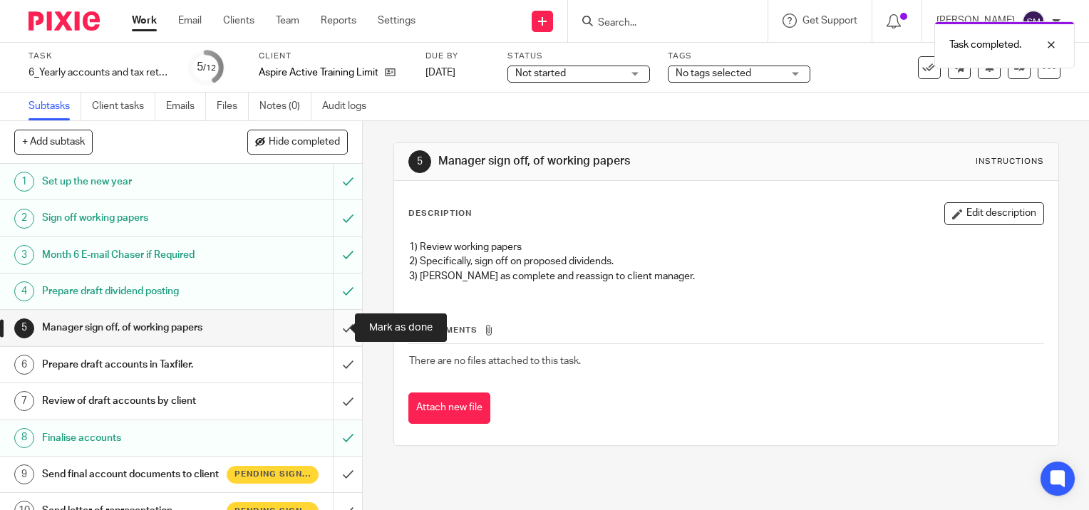
click at [329, 331] on input "submit" at bounding box center [181, 328] width 362 height 36
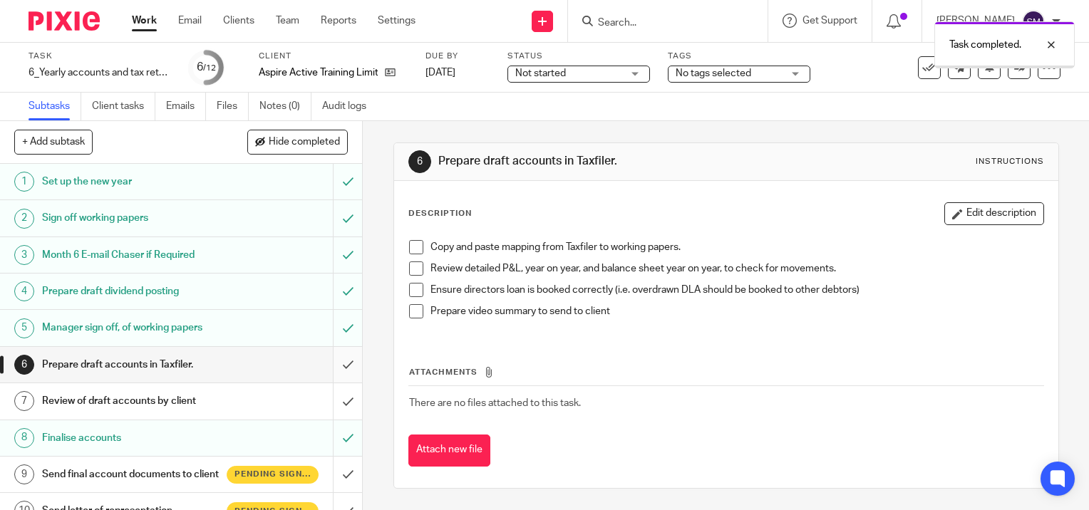
click at [330, 361] on input "submit" at bounding box center [181, 365] width 362 height 36
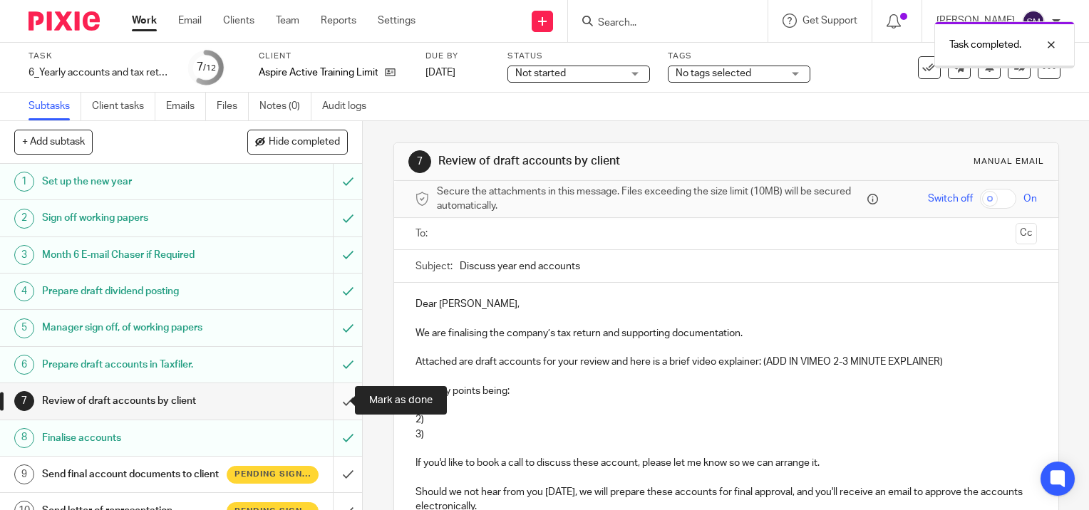
click at [332, 400] on input "submit" at bounding box center [181, 401] width 362 height 36
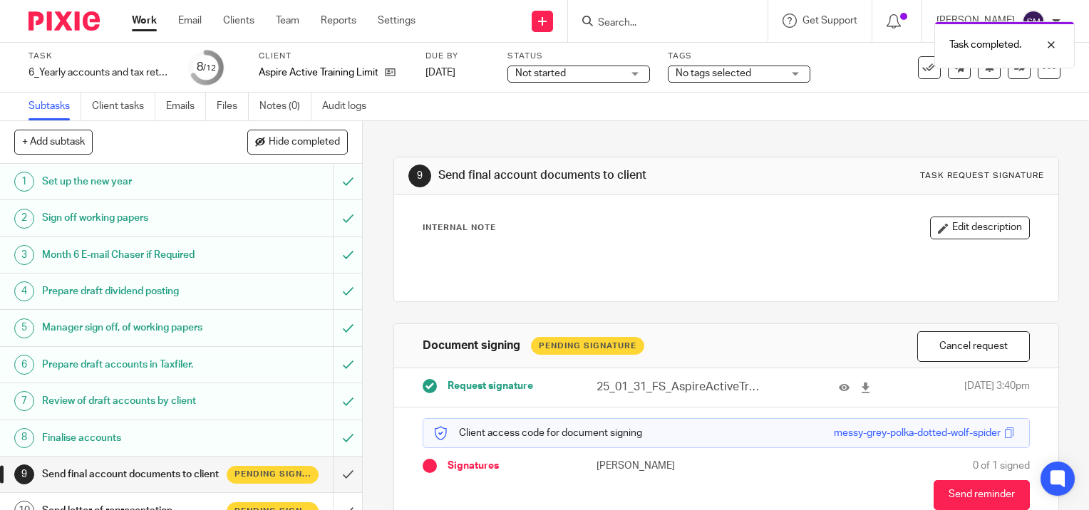
click at [155, 24] on link "Work" at bounding box center [144, 21] width 25 height 14
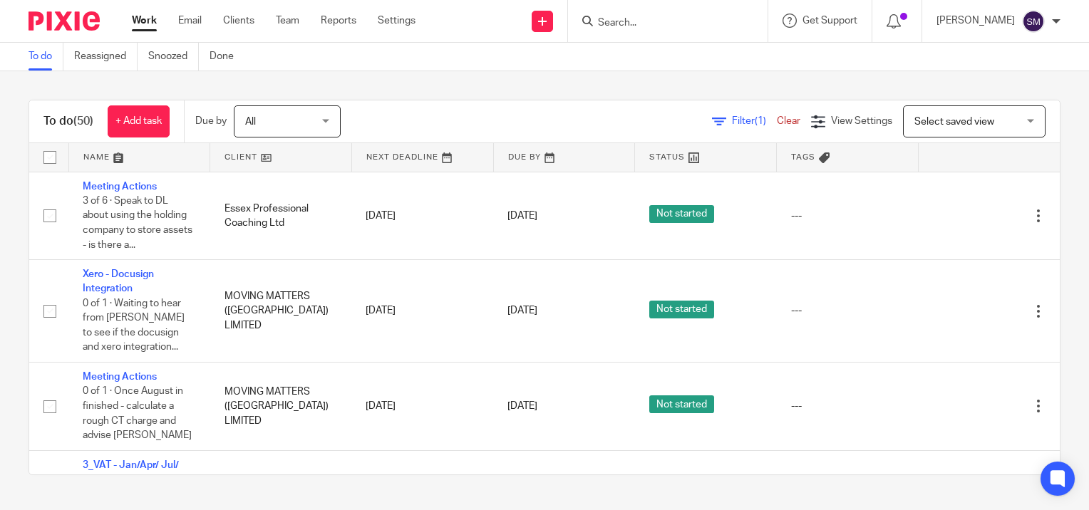
click at [148, 26] on link "Work" at bounding box center [144, 21] width 25 height 14
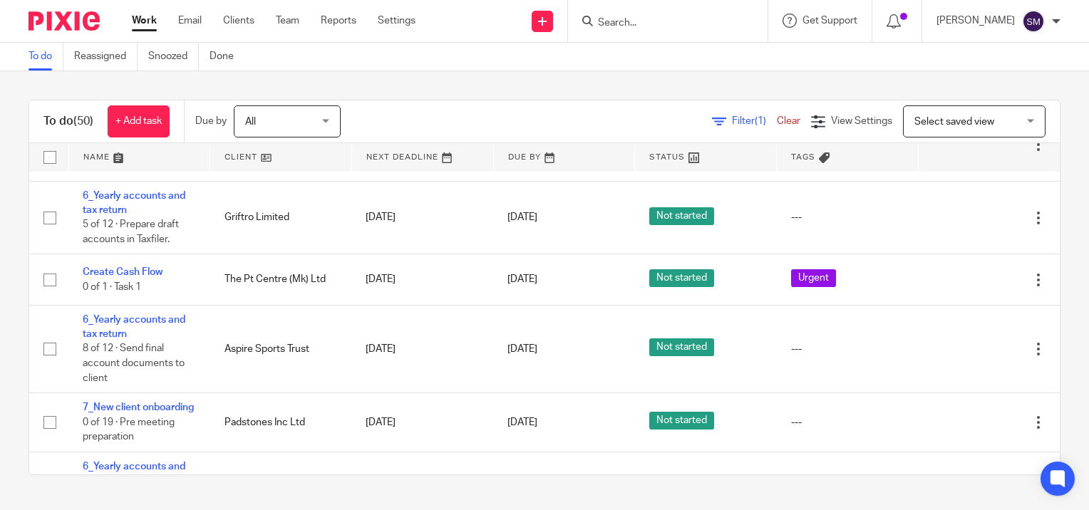
scroll to position [1782, 0]
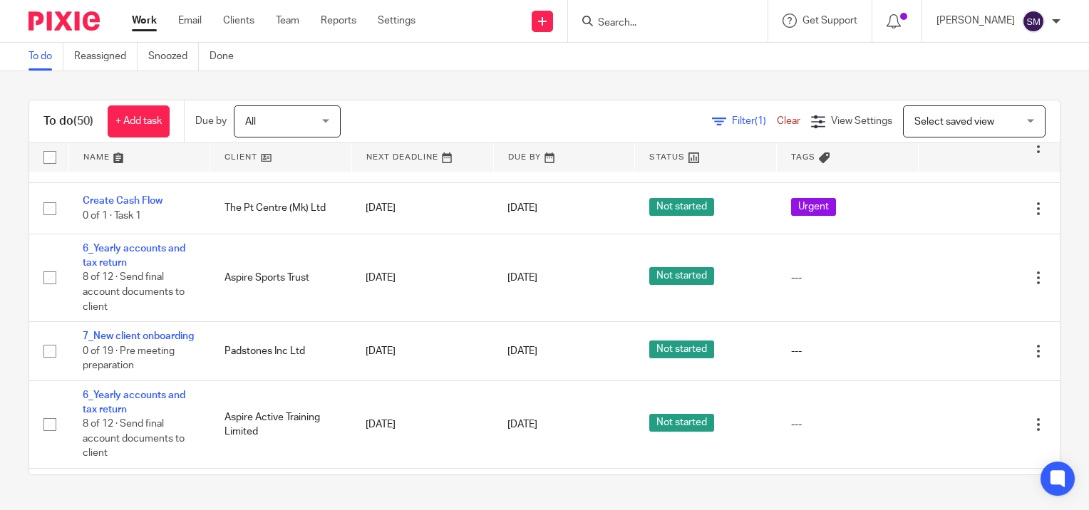
click at [145, 23] on link "Work" at bounding box center [144, 21] width 25 height 14
